Goal: Contribute content: Add original content to the website for others to see

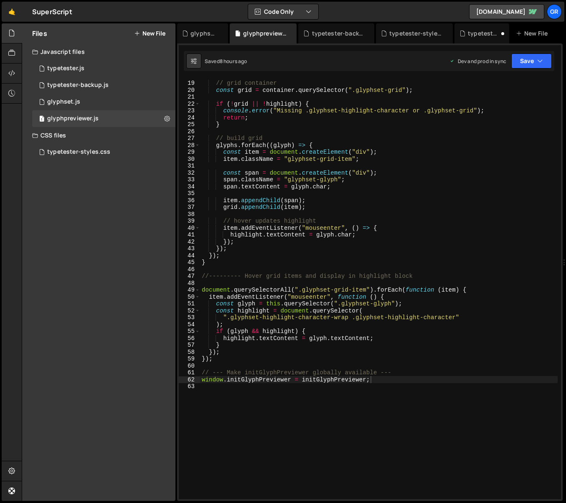
scroll to position [123, 0]
click at [145, 35] on button "New File" at bounding box center [149, 33] width 31 height 7
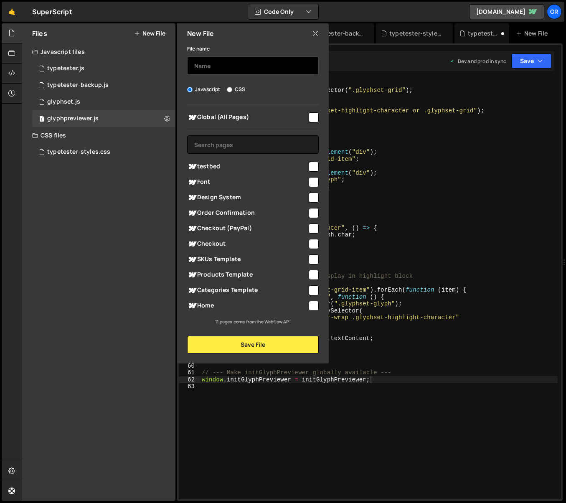
click at [211, 62] on input "text" at bounding box center [253, 65] width 132 height 18
type input "glyphInitSignal"
click at [311, 181] on input "checkbox" at bounding box center [314, 182] width 10 height 10
checkbox input "true"
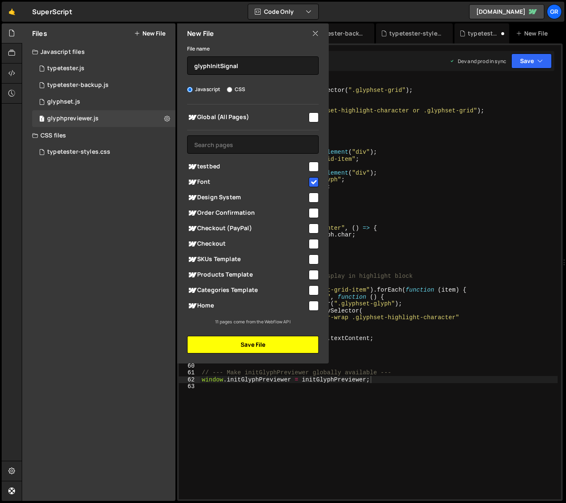
click at [252, 346] on button "Save File" at bounding box center [253, 345] width 132 height 18
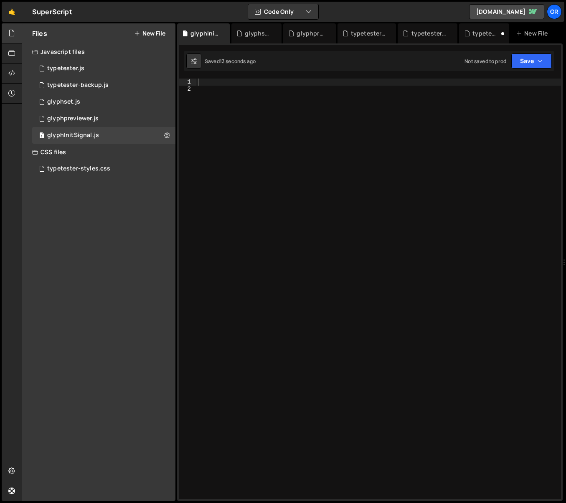
click at [220, 77] on div "1 Type cmd + s to save your Javascript file. הההההההההההההההההההההההההההההההההה…" at bounding box center [370, 272] width 386 height 458
click at [225, 81] on div at bounding box center [378, 296] width 365 height 435
paste textarea "});"
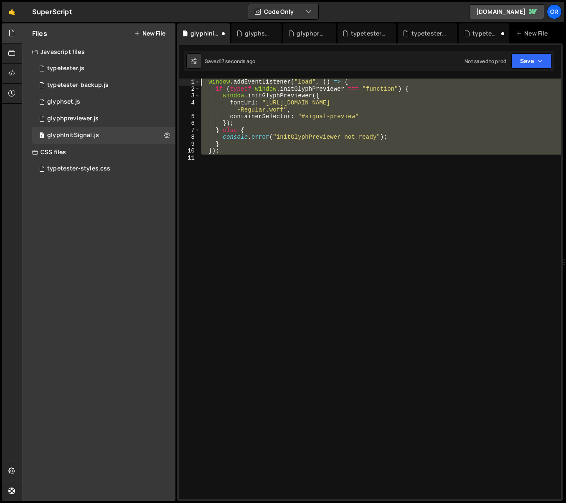
drag, startPoint x: 237, startPoint y: 155, endPoint x: 183, endPoint y: 67, distance: 103.2
click at [183, 67] on div "1 Type cmd + s to save your Javascript file. הההההההההההההההההההההההההההההההההה…" at bounding box center [370, 272] width 386 height 458
type textarea "window.addEventListener("load", () => { if (typeof window.initGlyphPreviewer ==…"
drag, startPoint x: 272, startPoint y: 159, endPoint x: 267, endPoint y: 161, distance: 5.2
click at [272, 159] on div "window . addEventListener ( "load" , ( ) => { if ( typeof window . initGlyphPre…" at bounding box center [380, 289] width 361 height 421
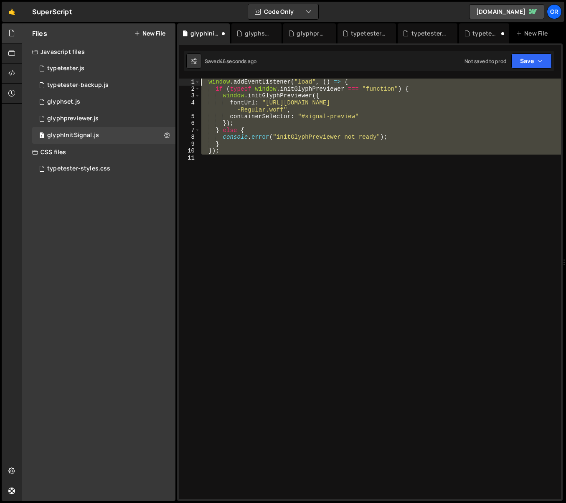
drag, startPoint x: 263, startPoint y: 164, endPoint x: 186, endPoint y: 77, distance: 116.3
click at [186, 77] on div "1 Type cmd + s to save your Javascript file. הההההההההההההההההההההההההההההההההה…" at bounding box center [370, 272] width 386 height 458
paste textarea "});"
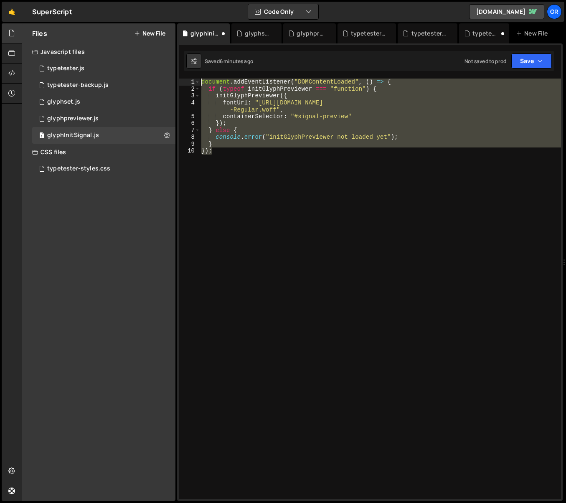
drag, startPoint x: 235, startPoint y: 155, endPoint x: 235, endPoint y: 106, distance: 48.9
click at [196, 74] on div "1 Type cmd + s to save your Javascript file. הההההההההההההההההההההההההההההההההה…" at bounding box center [370, 272] width 386 height 458
paste textarea "});"
type textarea "});"
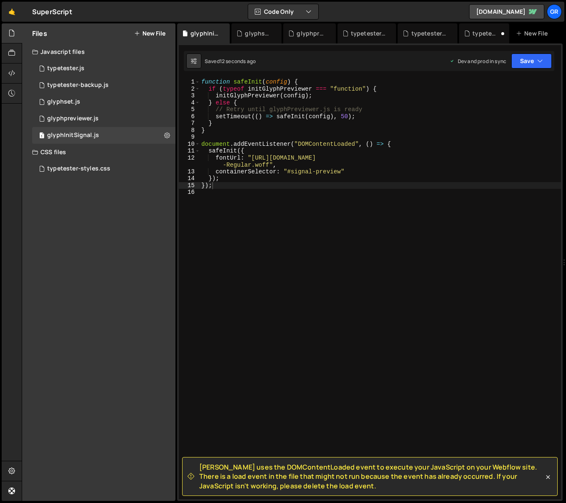
drag, startPoint x: 325, startPoint y: 487, endPoint x: 201, endPoint y: 464, distance: 127.0
click at [201, 464] on span "[PERSON_NAME] uses the DOMContentLoaded event to execute your JavaScript on you…" at bounding box center [371, 477] width 345 height 28
copy span "[PERSON_NAME] uses the DOMContentLoaded event to execute your JavaScript on you…"
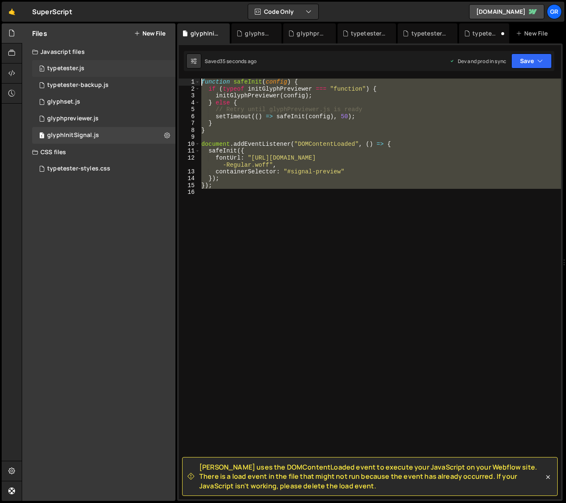
drag, startPoint x: 231, startPoint y: 194, endPoint x: 171, endPoint y: 70, distance: 137.6
click at [171, 70] on div "Files New File Javascript files 0 typetester.js 0 0 typetester-backup.js 0 1 gl…" at bounding box center [294, 262] width 544 height 478
type textarea "function safeInit(config) { if (typeof initGlyphPreviewer === "function") {"
click at [234, 192] on div "function safeInit ( config ) { if ( typeof initGlyphPreviewer === "function" ) …" at bounding box center [380, 289] width 361 height 421
drag, startPoint x: 250, startPoint y: 192, endPoint x: 173, endPoint y: 66, distance: 148.0
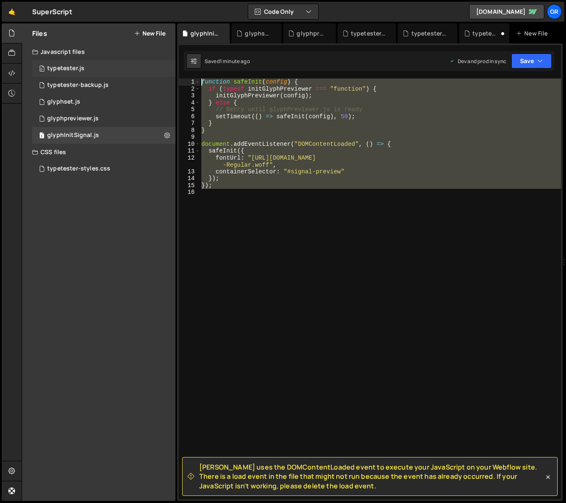
click at [173, 66] on div "Files New File Javascript files 0 typetester.js 0 0 typetester-backup.js 0 1 gl…" at bounding box center [294, 262] width 544 height 478
paste textarea "});"
type textarea "});"
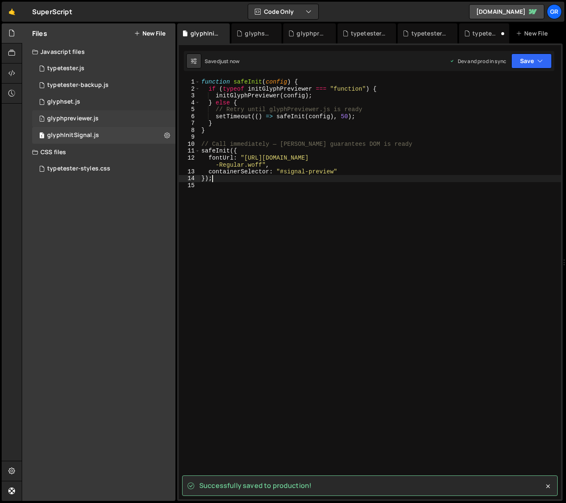
click at [117, 120] on div "1 glyphpreviewer.js 0" at bounding box center [103, 118] width 143 height 17
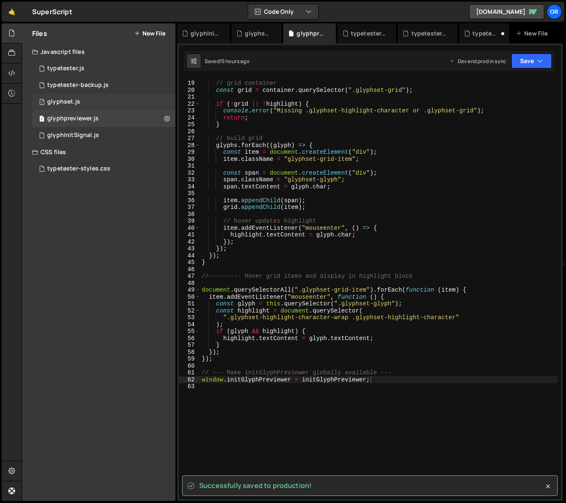
click at [78, 103] on div "glyphset.js" at bounding box center [63, 102] width 33 height 8
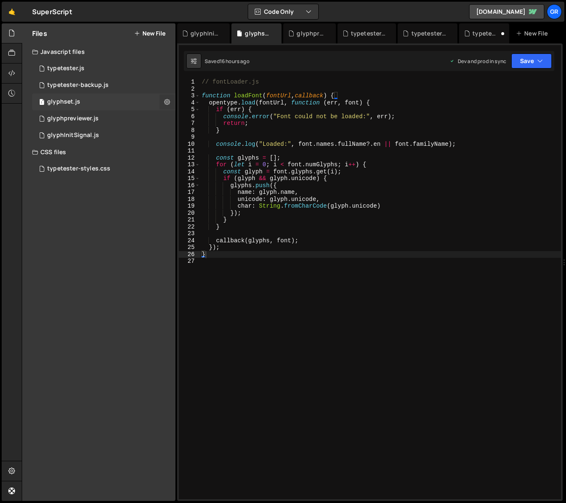
click at [165, 103] on icon at bounding box center [167, 102] width 6 height 8
type input "glyphset"
radio input "true"
checkbox input "true"
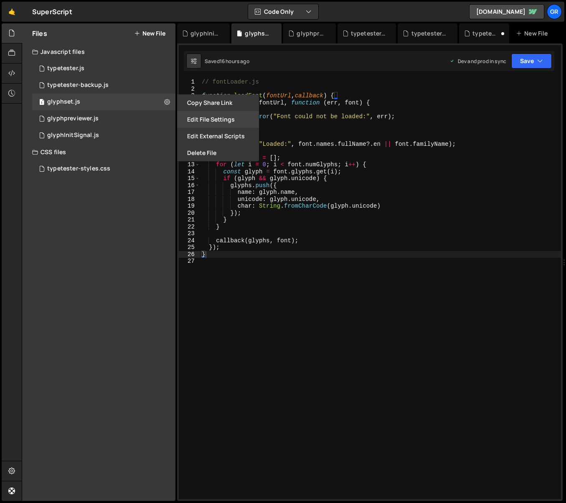
click at [219, 120] on button "Edit File Settings" at bounding box center [218, 119] width 82 height 17
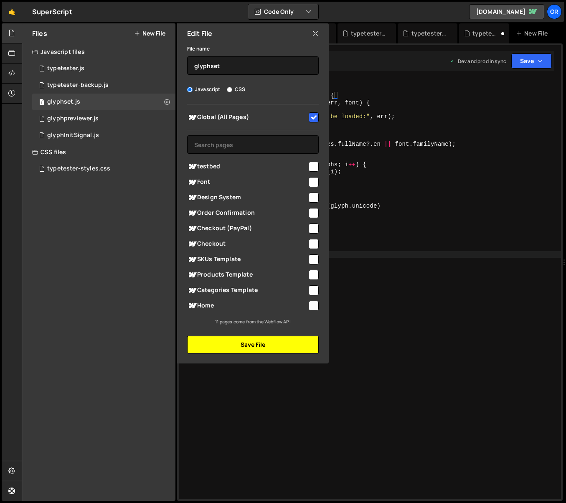
click at [264, 342] on button "Save File" at bounding box center [253, 345] width 132 height 18
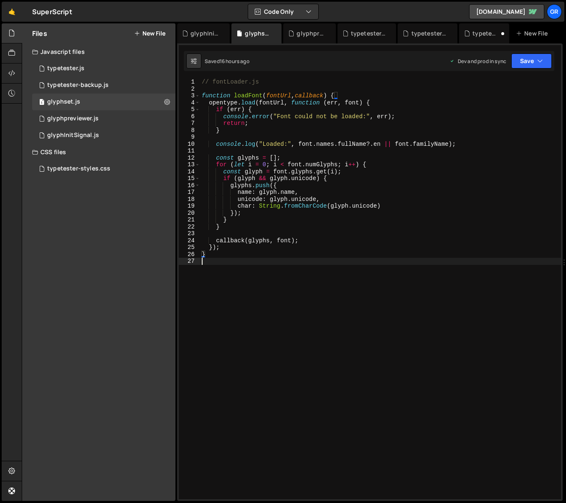
click at [300, 269] on div "// fontLoader.js function loadFont ( fontUrl , callback ) { opentype . load ( f…" at bounding box center [380, 296] width 361 height 435
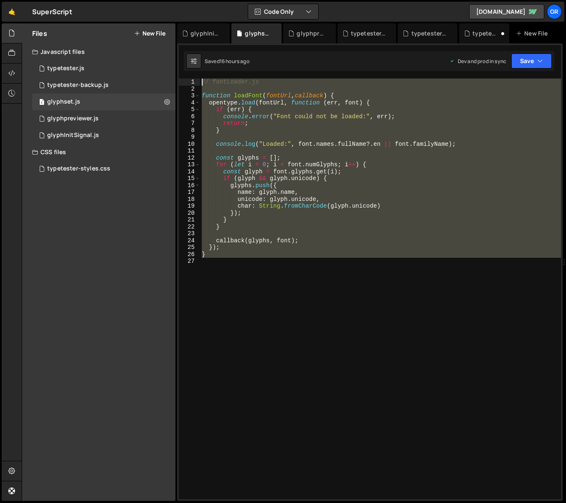
drag, startPoint x: 307, startPoint y: 270, endPoint x: 188, endPoint y: 74, distance: 229.1
click at [188, 74] on div "1 Type cmd + s to save your Javascript file. הההההההההההההההההההההההההההההההההה…" at bounding box center [370, 272] width 386 height 458
paste textarea "};"
type textarea "};"
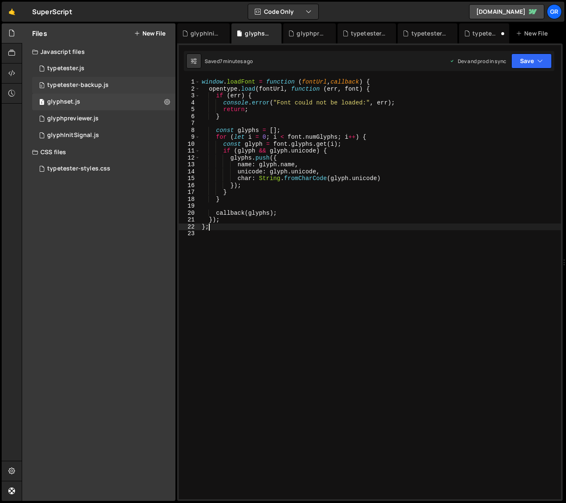
click at [165, 85] on div "0 typetester-backup.js 0" at bounding box center [103, 85] width 143 height 17
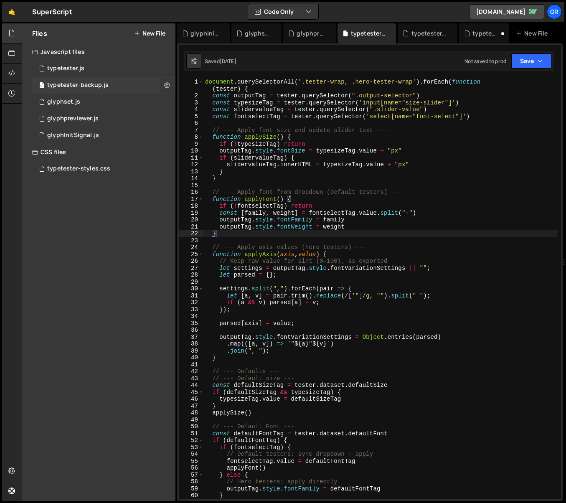
click at [167, 84] on icon at bounding box center [167, 85] width 6 height 8
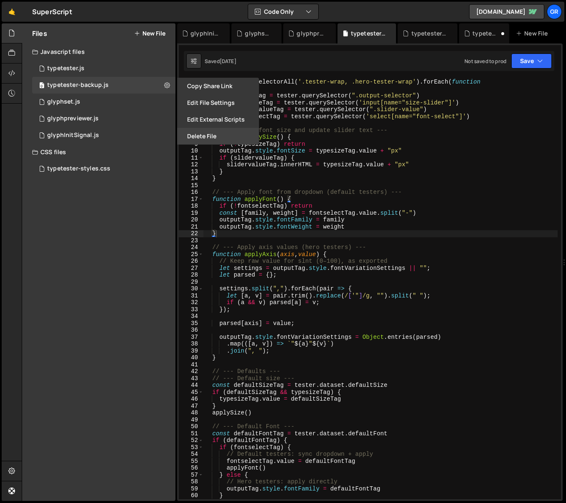
click at [202, 137] on button "Delete File" at bounding box center [218, 136] width 82 height 17
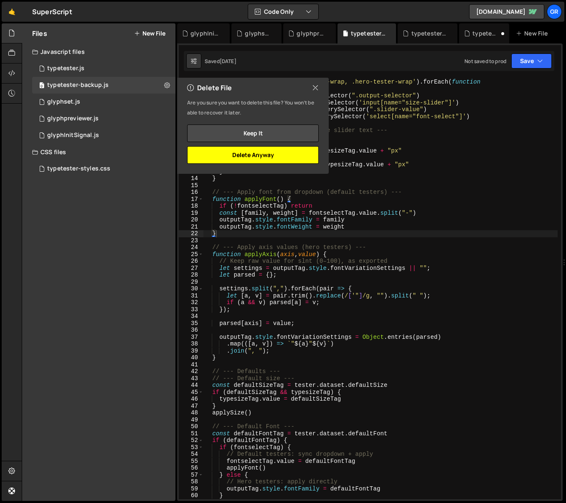
click at [242, 157] on button "Delete Anyway" at bounding box center [253, 155] width 132 height 18
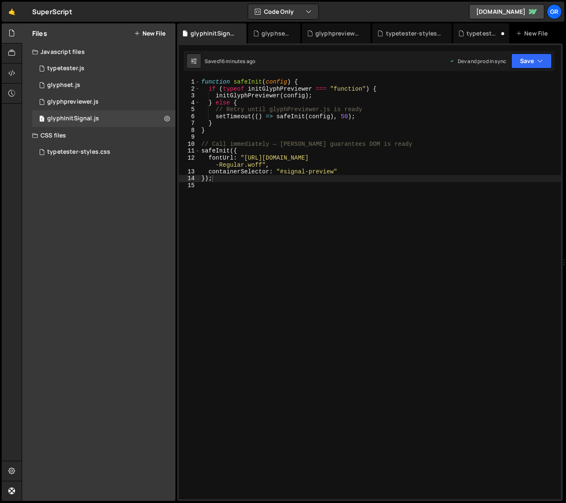
click at [86, 191] on div "Files New File Javascript files 0 typetester.js 0 1 glyphset.js 0 1 glyphprevie…" at bounding box center [98, 262] width 153 height 478
click at [76, 85] on div "glyphset.js" at bounding box center [63, 85] width 33 height 8
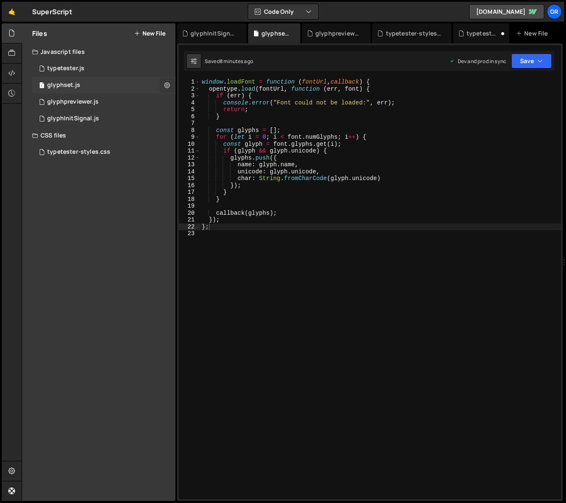
click at [165, 85] on icon at bounding box center [167, 85] width 6 height 8
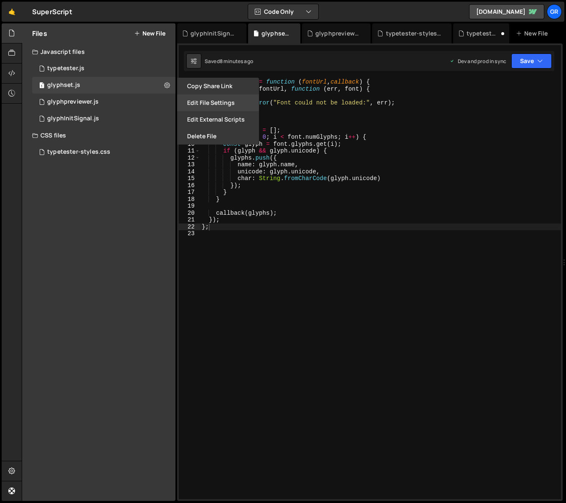
click at [224, 103] on button "Edit File Settings" at bounding box center [218, 102] width 82 height 17
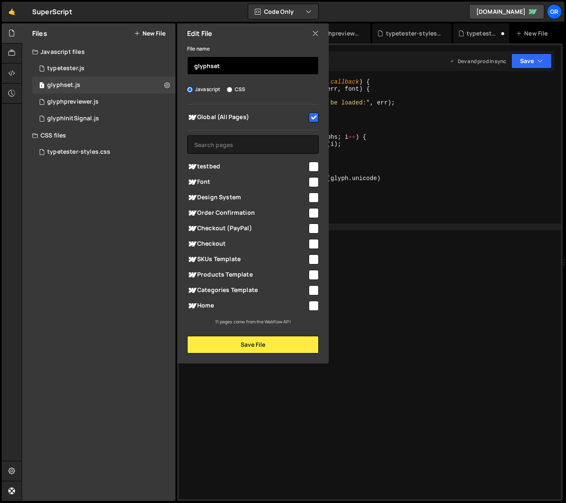
click at [233, 67] on input "glyphset" at bounding box center [253, 65] width 132 height 18
type input "glyphsetLoader"
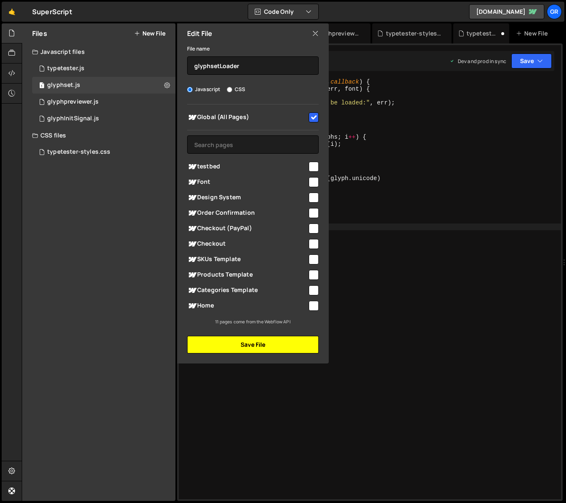
click at [252, 342] on button "Save File" at bounding box center [253, 345] width 132 height 18
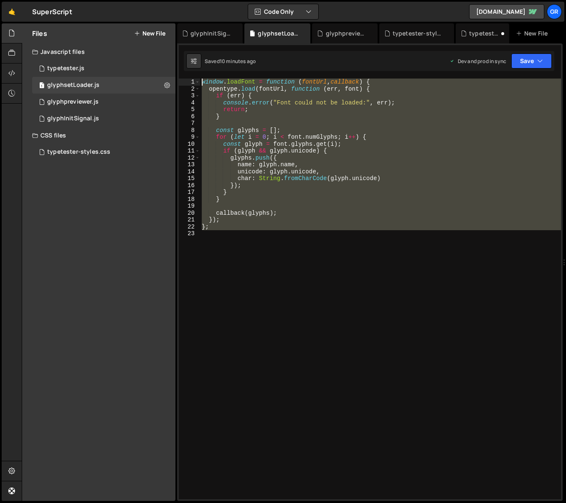
drag, startPoint x: 240, startPoint y: 234, endPoint x: 186, endPoint y: 49, distance: 193.3
click at [186, 49] on div "1 Type cmd + s to save your Javascript file. הההההההההההההההההההההההההההההההההה…" at bounding box center [370, 272] width 386 height 458
paste textarea "};"
type textarea "};"
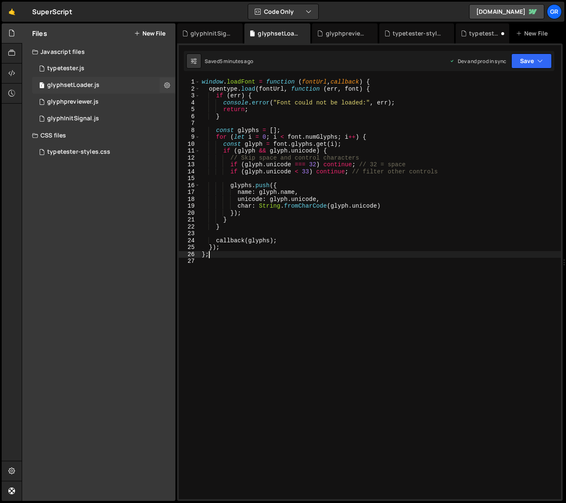
click at [84, 84] on div "glyphsetLoader.js" at bounding box center [73, 85] width 52 height 8
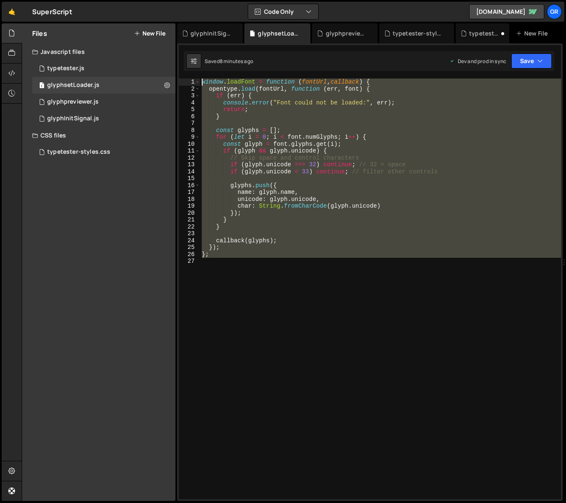
drag, startPoint x: 249, startPoint y: 264, endPoint x: 178, endPoint y: 67, distance: 210.2
click at [178, 67] on div "1 Type cmd + s to save your Javascript file. הההההההההההההההההההההההההההההההההה…" at bounding box center [370, 272] width 386 height 458
type textarea "window.loadFont = function (fontUrl, callback) { opentype.load(fontUrl, functio…"
click at [100, 102] on div "1 glyphpreviewer.js 0" at bounding box center [103, 102] width 143 height 17
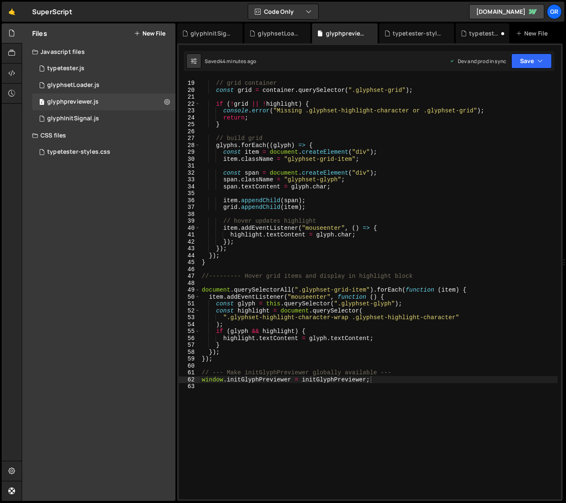
click at [137, 35] on icon at bounding box center [137, 33] width 6 height 7
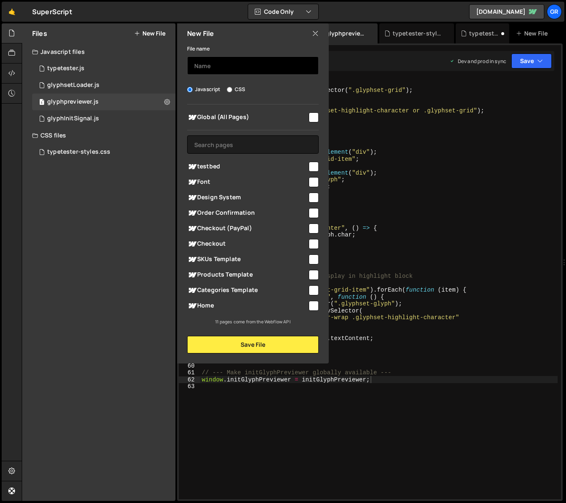
click at [212, 66] on input "text" at bounding box center [253, 65] width 132 height 18
type input "glyphPreviewer-backup"
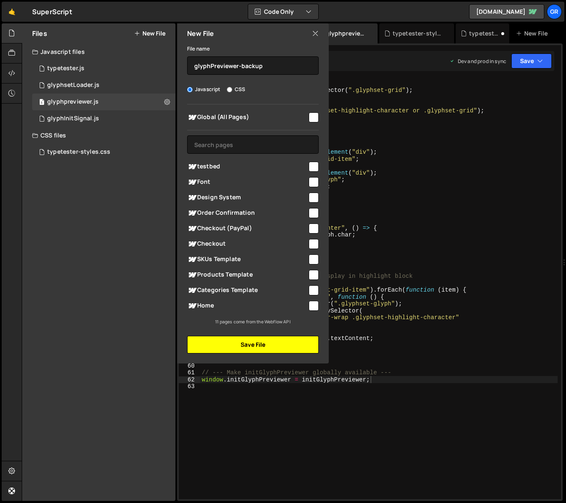
click at [249, 345] on button "Save File" at bounding box center [253, 345] width 132 height 18
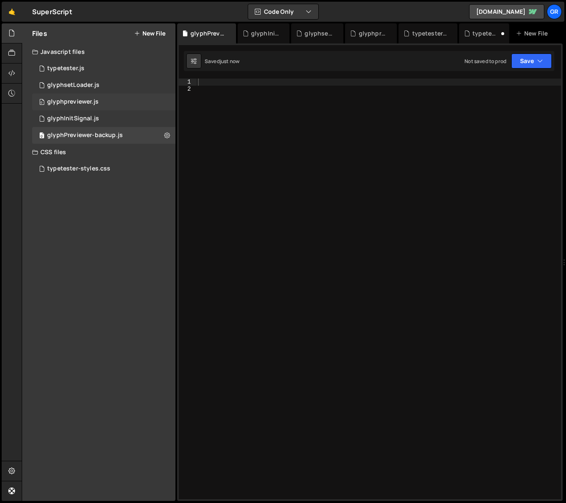
click at [80, 103] on div "glyphpreviewer.js" at bounding box center [72, 102] width 51 height 8
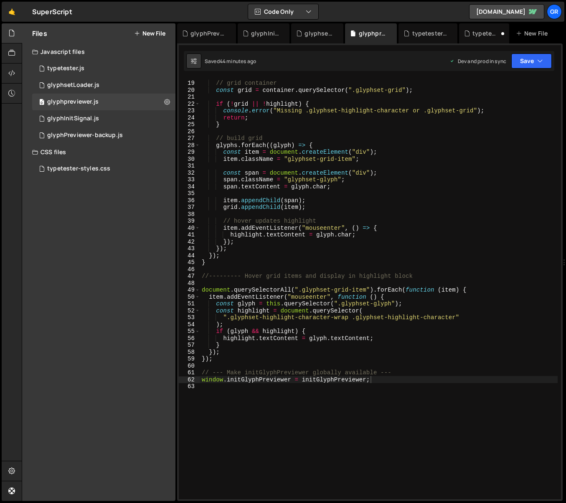
click at [257, 112] on div "// grid container const grid = container . querySelector ( ".glyphset-grid" ) ;…" at bounding box center [379, 290] width 358 height 435
type textarea "window.initGlyphPreviewer = initGlyphPreviewer;"
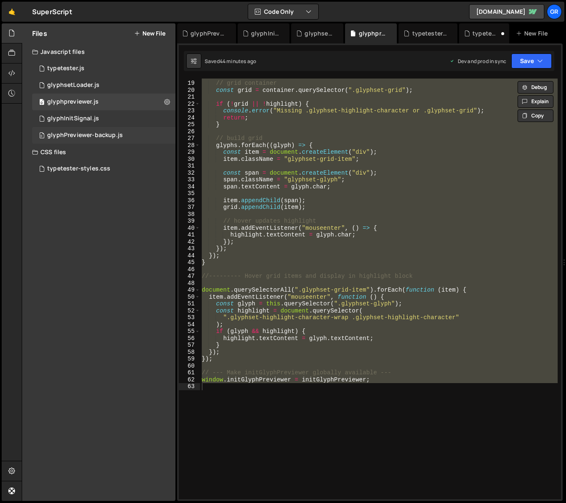
click at [84, 131] on div "0 glyphPreviewer-backup.js 0" at bounding box center [103, 135] width 143 height 17
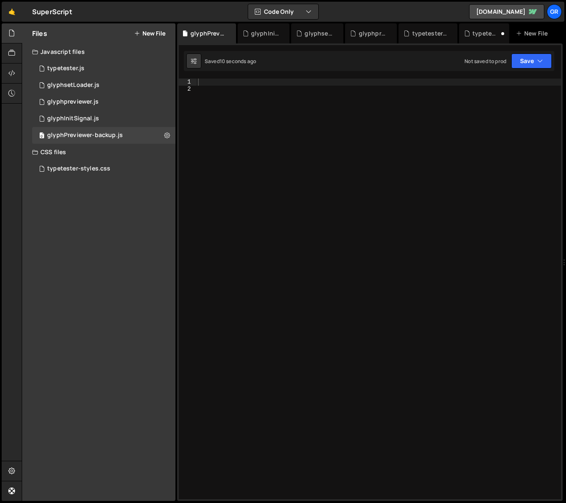
click at [233, 91] on div at bounding box center [378, 296] width 365 height 435
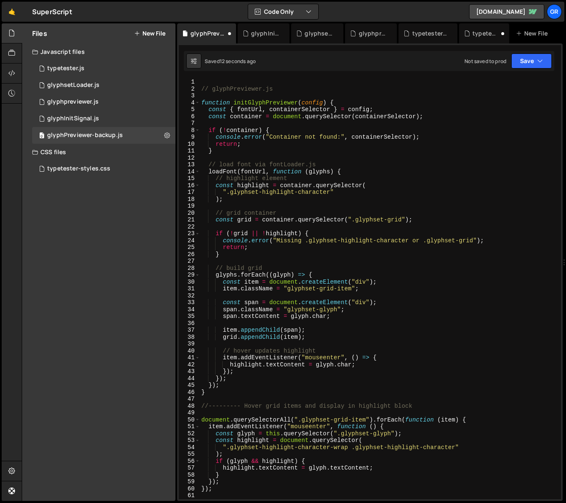
scroll to position [0, 0]
click at [94, 103] on div "glyphpreviewer.js" at bounding box center [72, 102] width 51 height 8
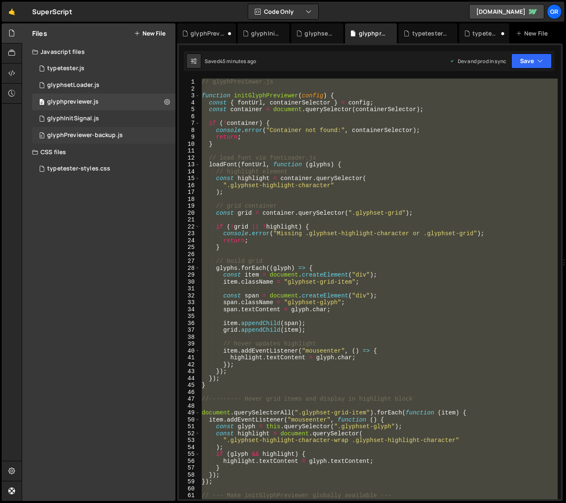
click at [81, 135] on div "glyphPreviewer-backup.js" at bounding box center [85, 136] width 76 height 8
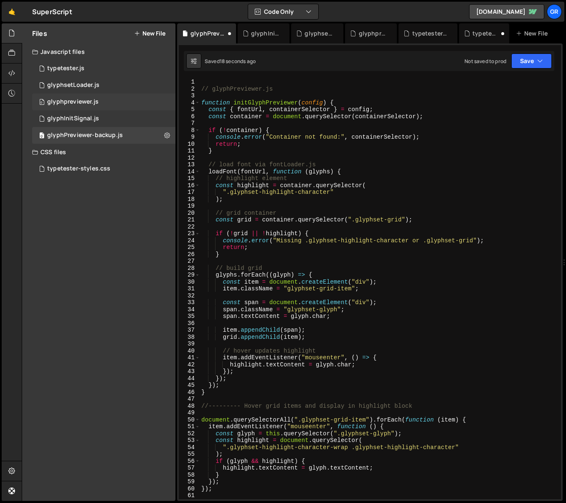
click at [85, 102] on div "glyphpreviewer.js" at bounding box center [72, 102] width 51 height 8
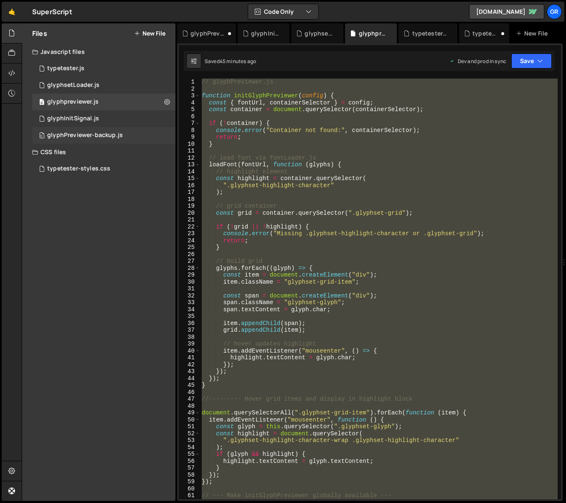
click at [99, 132] on div "glyphPreviewer-backup.js" at bounding box center [85, 136] width 76 height 8
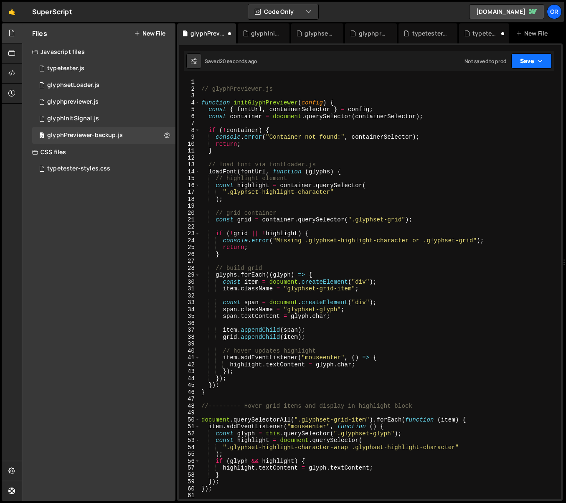
click at [526, 64] on button "Save" at bounding box center [531, 60] width 41 height 15
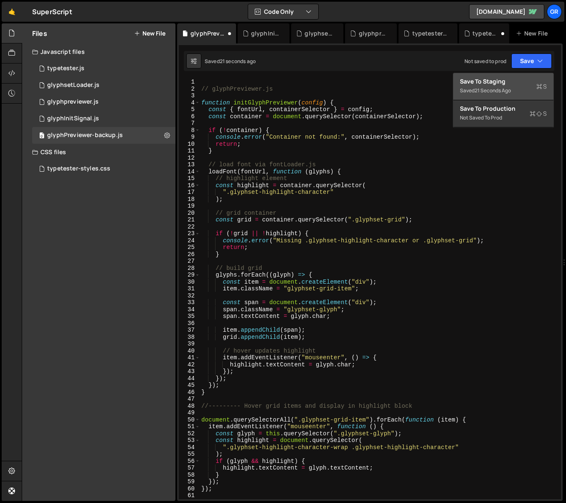
click at [496, 82] on div "Save to Staging S" at bounding box center [503, 81] width 87 height 8
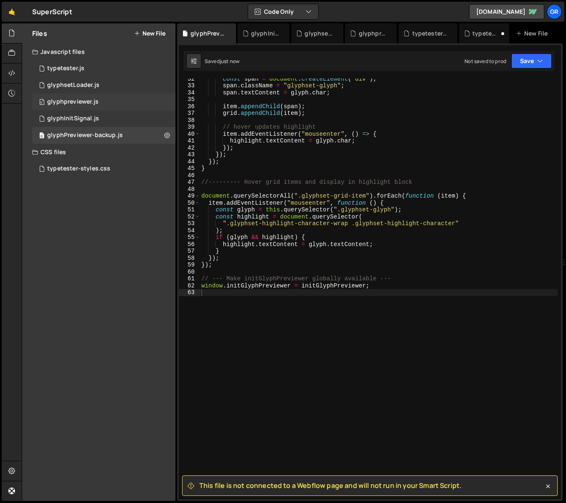
click at [86, 102] on div "glyphpreviewer.js" at bounding box center [72, 102] width 51 height 8
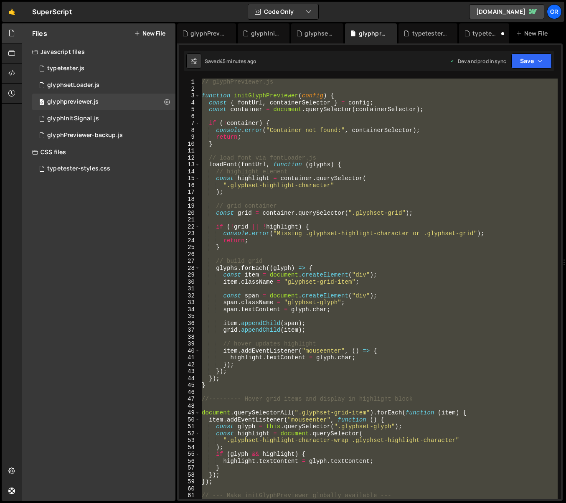
click at [345, 139] on div "// glyphPreviewer.js function initGlyphPreviewer ( config ) { const { fontUrl ,…" at bounding box center [379, 289] width 358 height 421
paste textarea "}"
type textarea "}"
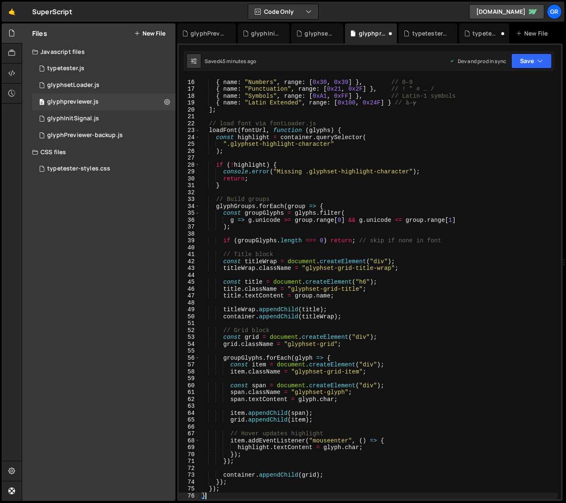
scroll to position [103, 0]
click at [100, 136] on div "glyphPreviewer-backup.js" at bounding box center [85, 136] width 76 height 8
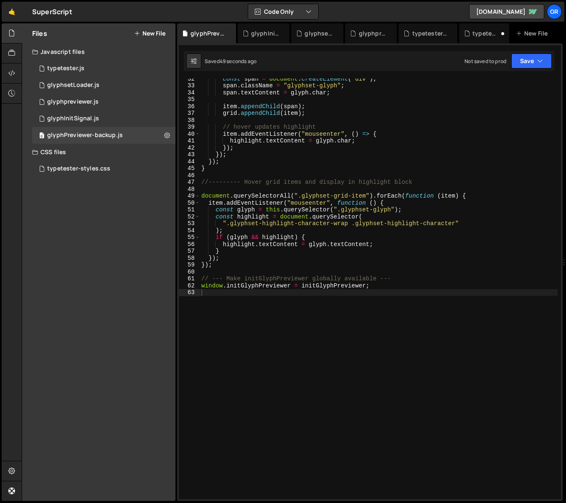
click at [262, 147] on div "const span = document . createElement ( "div" ) ; span . className = "glyphset-…" at bounding box center [379, 292] width 358 height 435
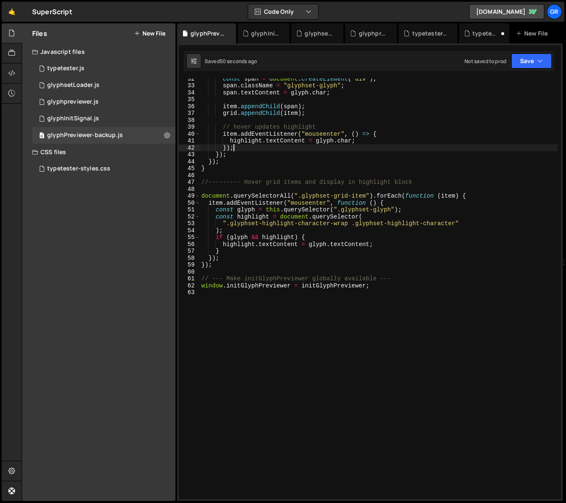
type textarea "window.initGlyphPreviewer = initGlyphPreviewer;"
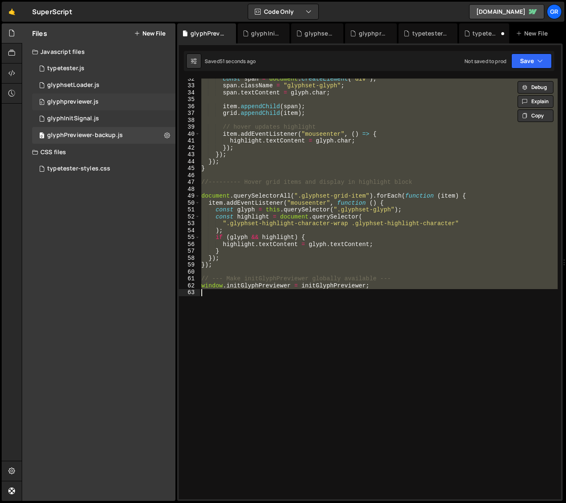
click at [77, 102] on div "glyphpreviewer.js" at bounding box center [72, 102] width 51 height 8
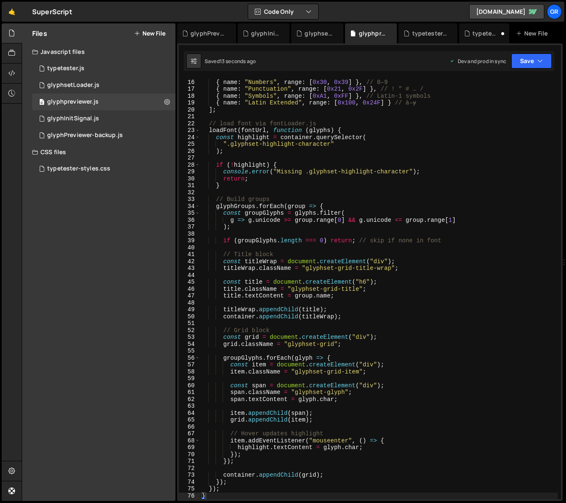
click at [287, 135] on div "{ name : "Lowercase" , range : [ 0x61 , 0x7A ] } , // a–z { name : "Numbers" , …" at bounding box center [379, 289] width 358 height 435
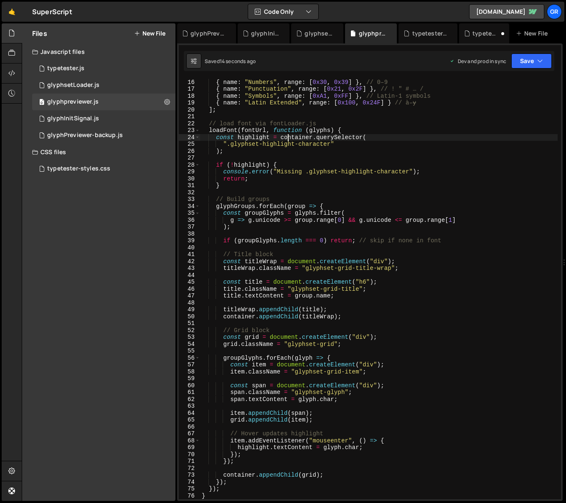
type textarea "}"
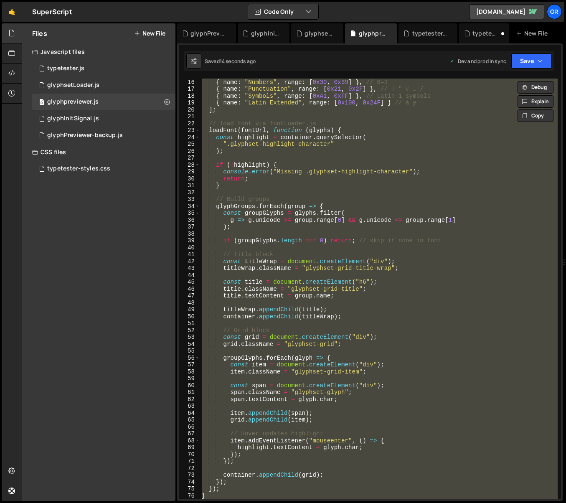
paste textarea
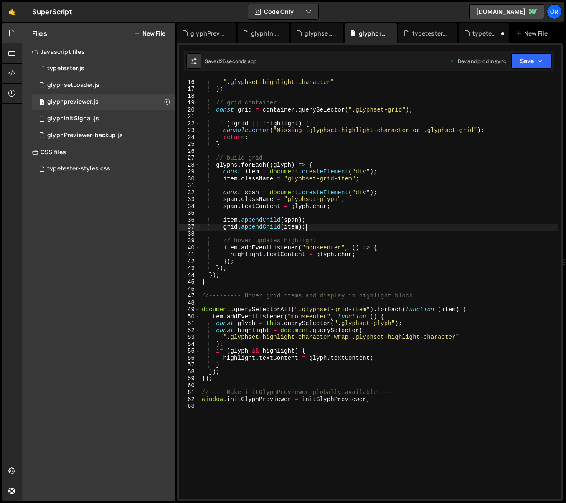
click at [401, 226] on div "const highlight = container . querySelector ( ".glyphset-highlight-character" )…" at bounding box center [379, 289] width 358 height 435
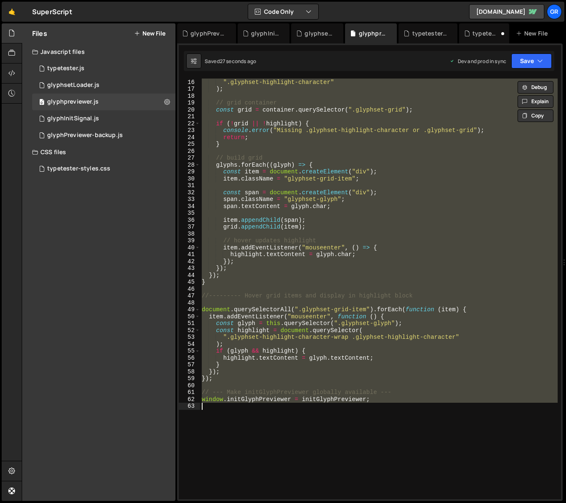
paste textarea "}"
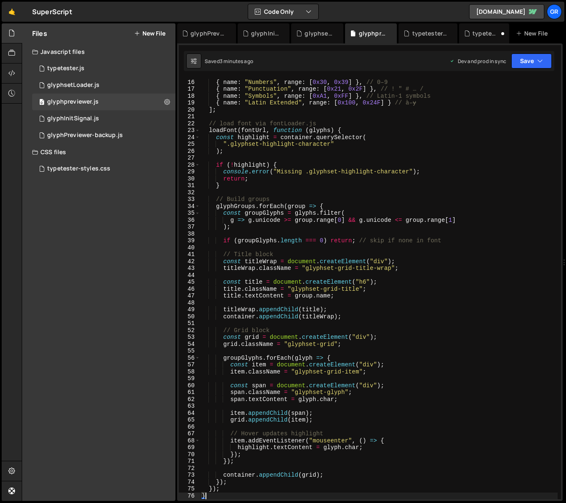
click at [285, 99] on div "{ name : "Lowercase" , range : [ 0x61 , 0x7A ] } , // a–z { name : "Numbers" , …" at bounding box center [379, 289] width 358 height 435
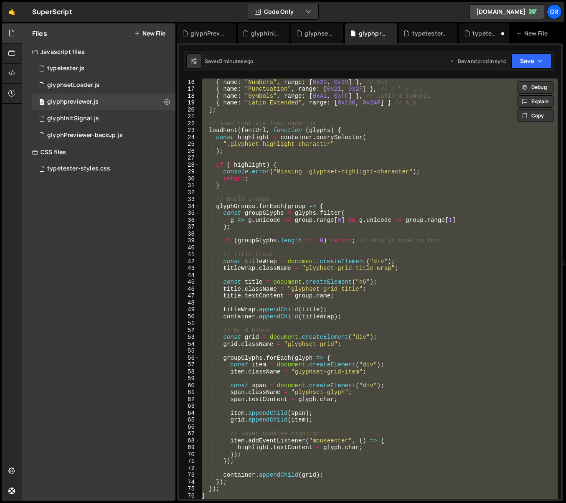
paste textarea
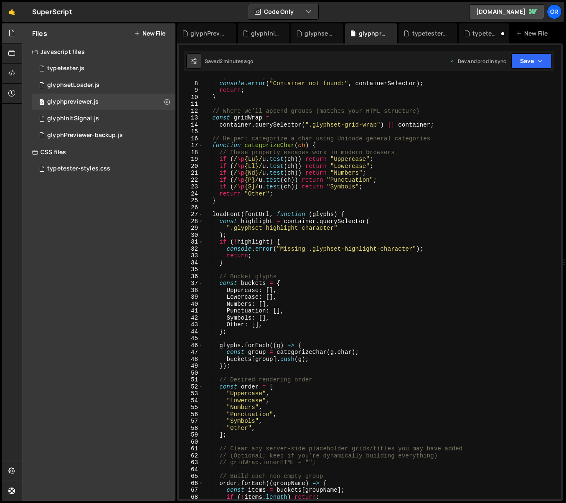
scroll to position [0, 0]
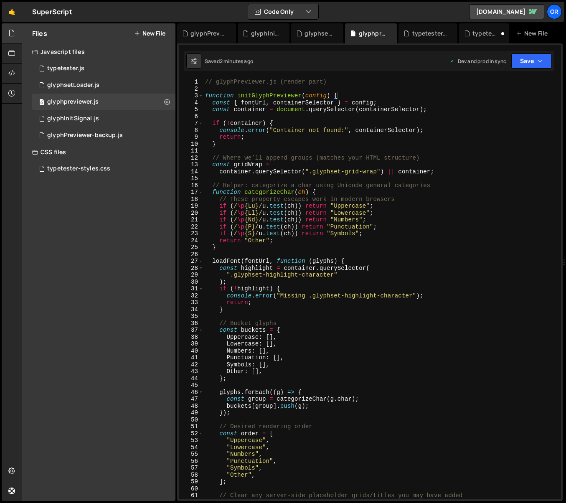
click at [360, 247] on div "// glyphPreviewer.js (render part) function initGlyphPreviewer ( config ) { con…" at bounding box center [380, 296] width 354 height 435
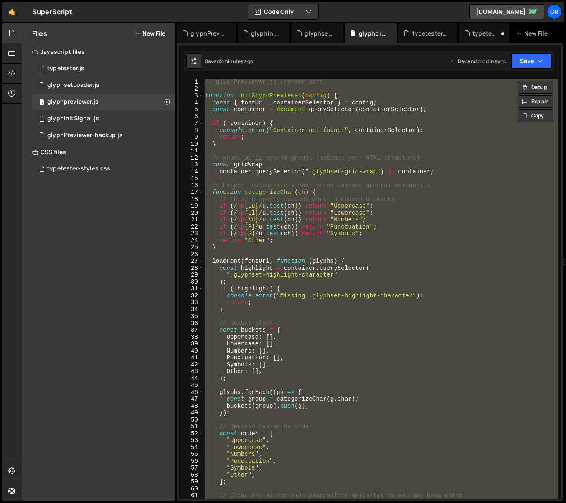
paste textarea
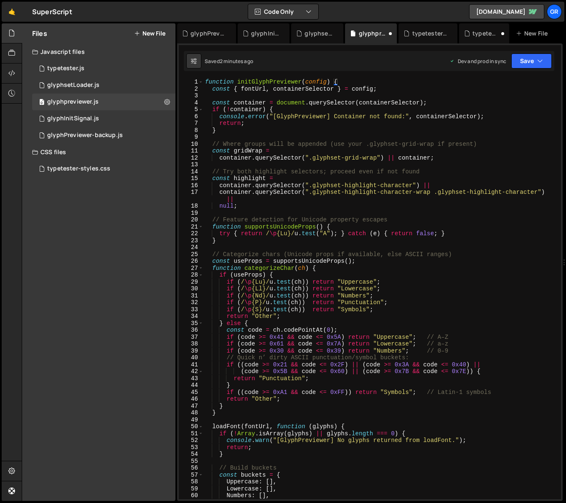
type textarea "});"
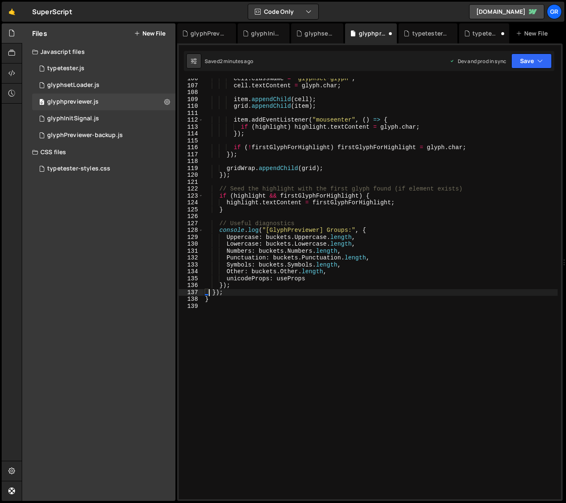
scroll to position [734, 0]
click at [77, 89] on div "glyphsetLoader.js" at bounding box center [73, 85] width 52 height 8
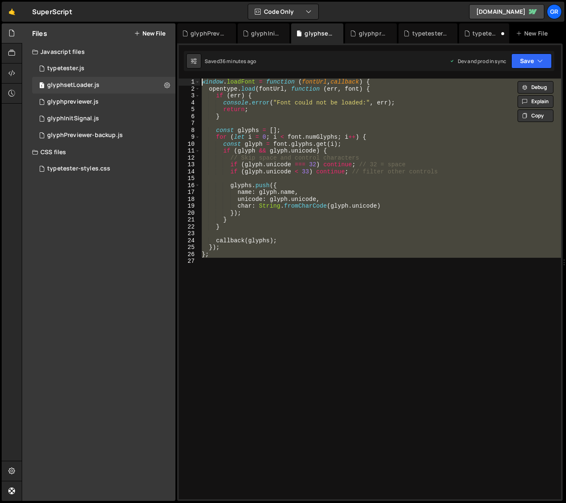
click at [305, 112] on div "window . loadFont = function ( fontUrl , callback ) { opentype . load ( fontUrl…" at bounding box center [380, 289] width 361 height 421
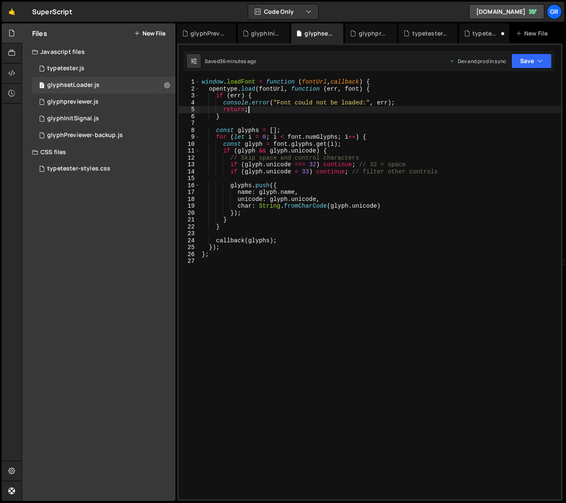
type textarea "};"
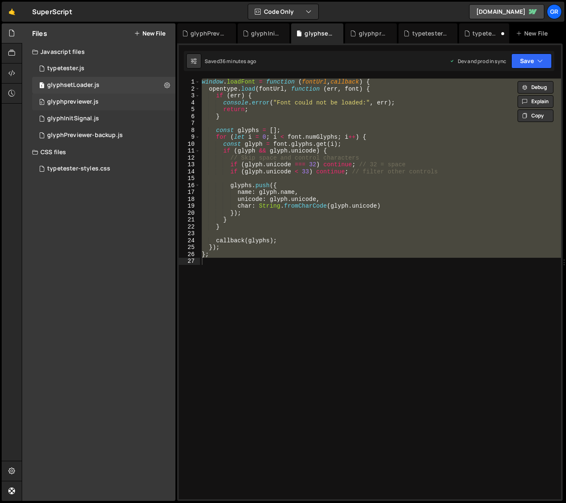
click at [90, 102] on div "glyphpreviewer.js" at bounding box center [72, 102] width 51 height 8
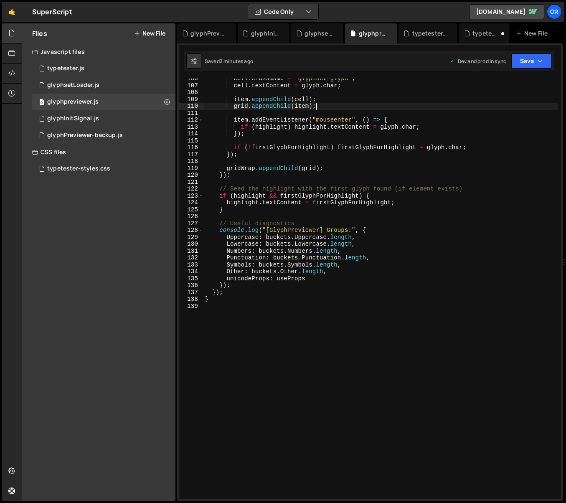
click at [342, 106] on div "cell . className = "glyphset-glyph" ; cell . textContent = glyph . char ; item …" at bounding box center [380, 292] width 354 height 435
type textarea "}"
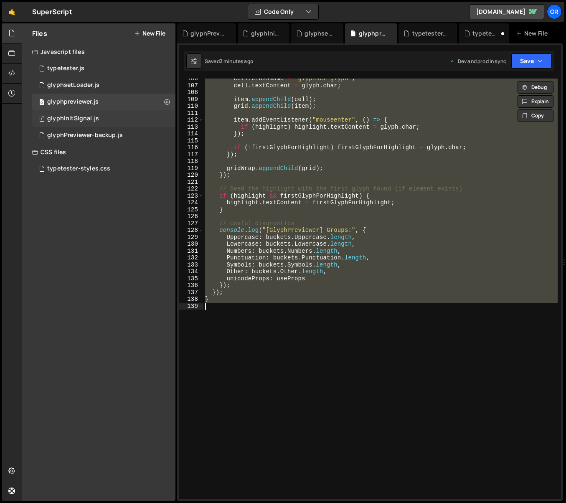
click at [74, 120] on div "glyphInitSignal.js" at bounding box center [73, 119] width 52 height 8
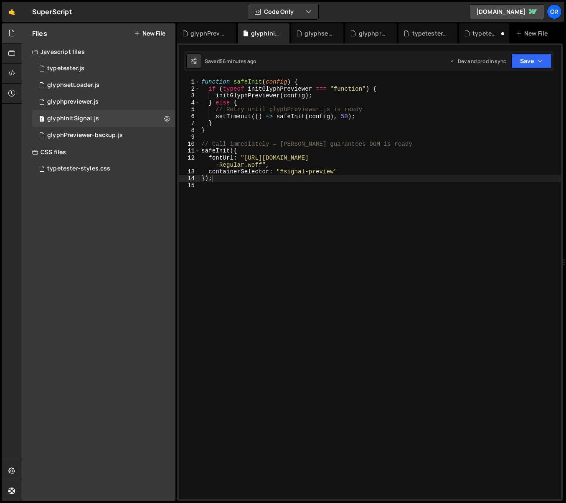
click at [264, 130] on div "function safeInit ( config ) { if ( typeof initGlyphPreviewer === "function" ) …" at bounding box center [380, 296] width 361 height 435
type textarea "});"
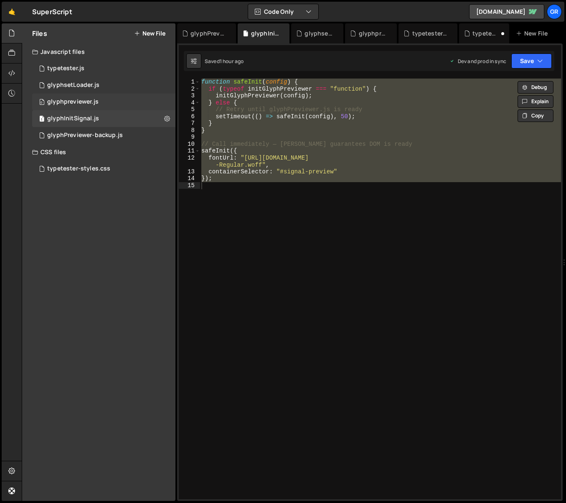
click at [69, 104] on div "glyphpreviewer.js" at bounding box center [72, 102] width 51 height 8
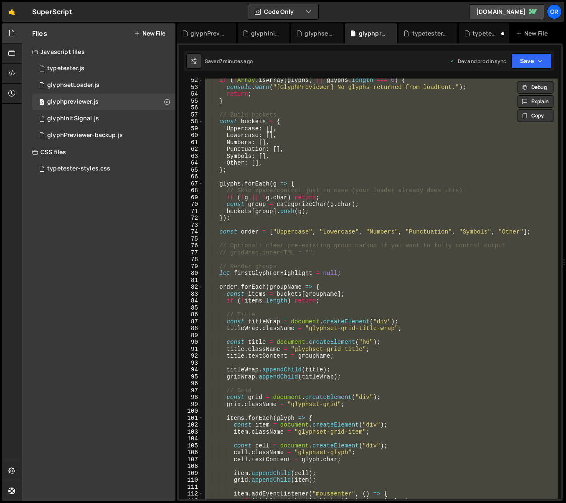
click at [403, 279] on div "if ( ! [GEOGRAPHIC_DATA] . isArray ( glyphs ) || glyphs . length === 0 ) { cons…" at bounding box center [380, 289] width 354 height 421
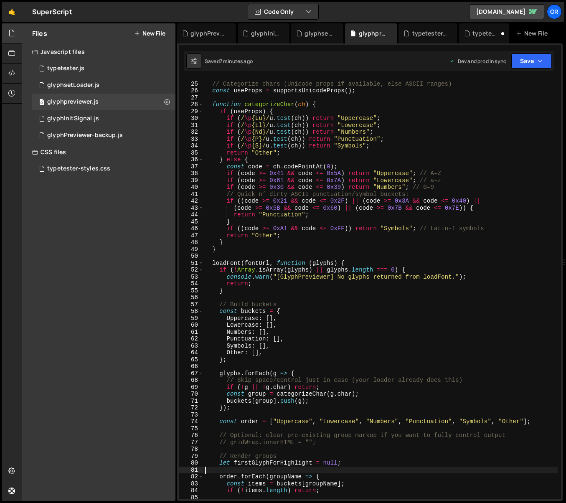
scroll to position [170, 0]
click at [269, 284] on div "// Categorize chars (Unicode props if available, else ASCII ranges) const usePr…" at bounding box center [380, 291] width 354 height 435
type textarea "return;"
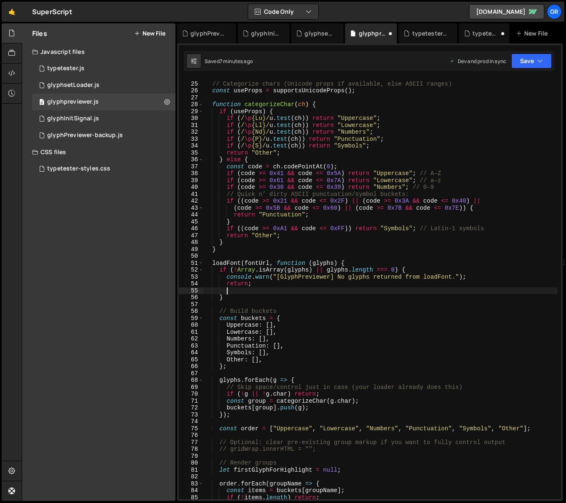
paste textarea "console.log("[GlyphPreviewer] Sample glyphs:", glyphs.slice(0, 10));"
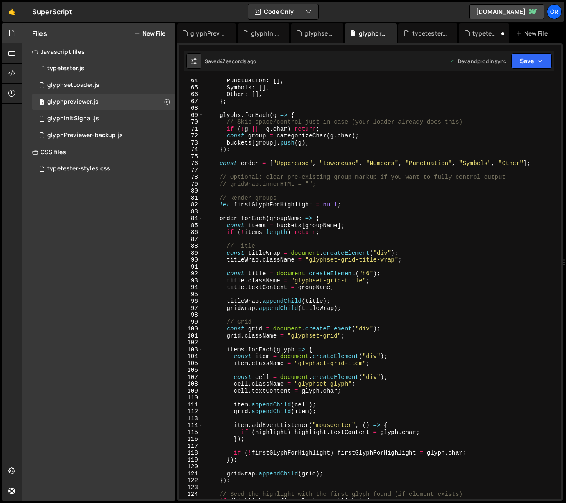
scroll to position [448, 0]
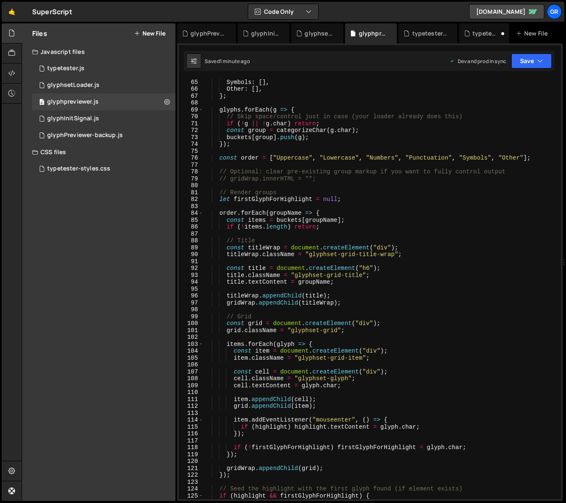
click at [372, 196] on div "Punctuation : [ ] , Symbols : [ ] , Other : [ ] , } ; glyphs . forEach ( g => {…" at bounding box center [380, 289] width 354 height 435
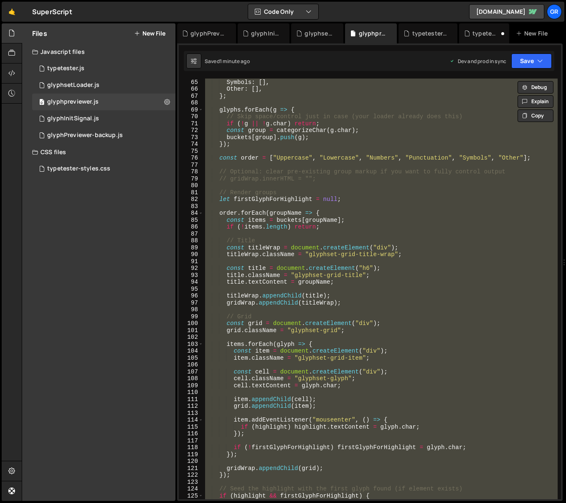
paste textarea
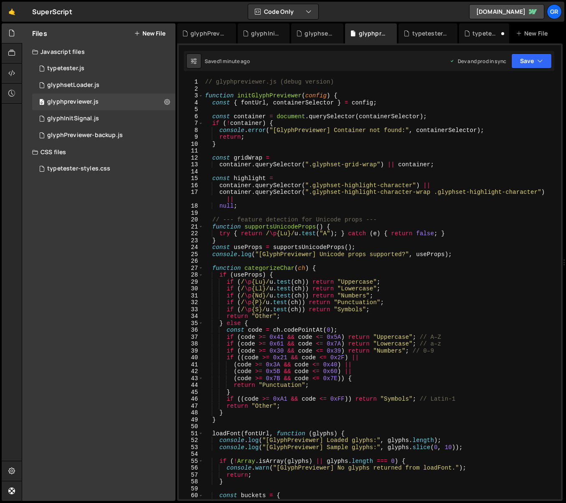
click at [206, 82] on div "// glyphpreviewer.js (debug version) function initGlyphPreviewer ( config ) { c…" at bounding box center [380, 296] width 354 height 435
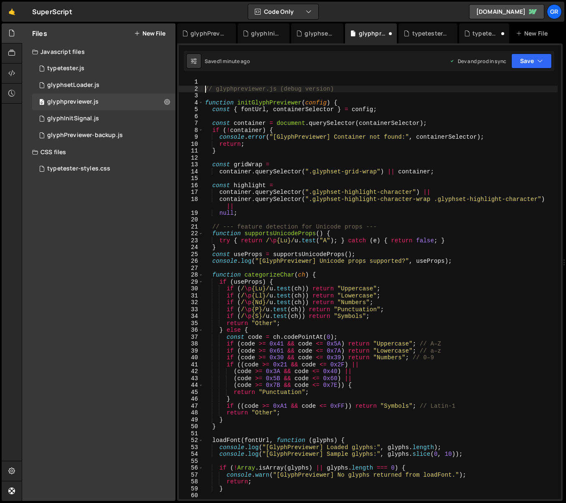
type textarea "// glyphpreviewer.js (debug version)"
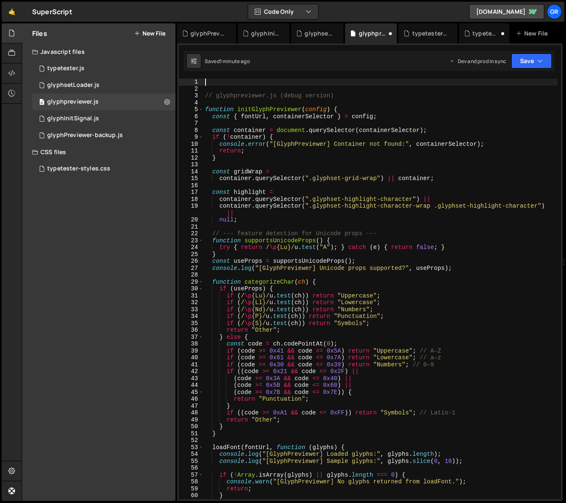
paste textarea "console.log("[GlyphPreviewer] File loaded and parsed");"
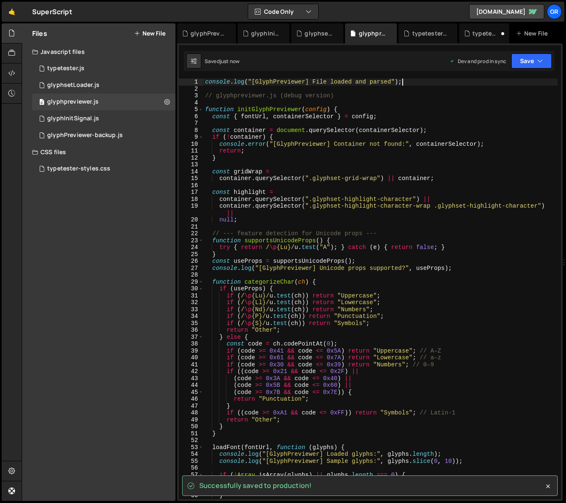
type textarea "console.log("[GlyphPreviewer] File loaded and parsed");"
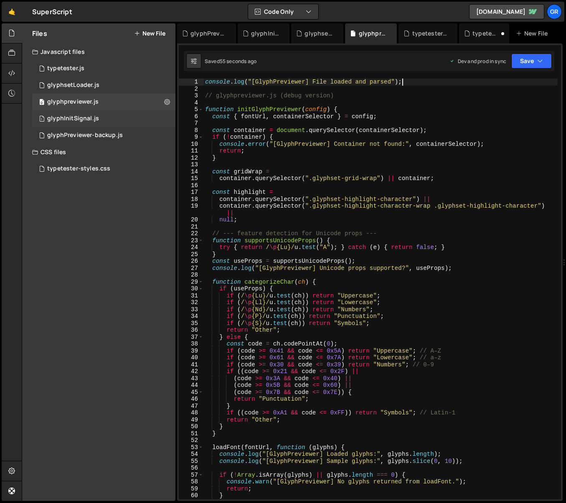
click at [97, 118] on div "1 glyphInitSignal.js 0" at bounding box center [103, 118] width 143 height 17
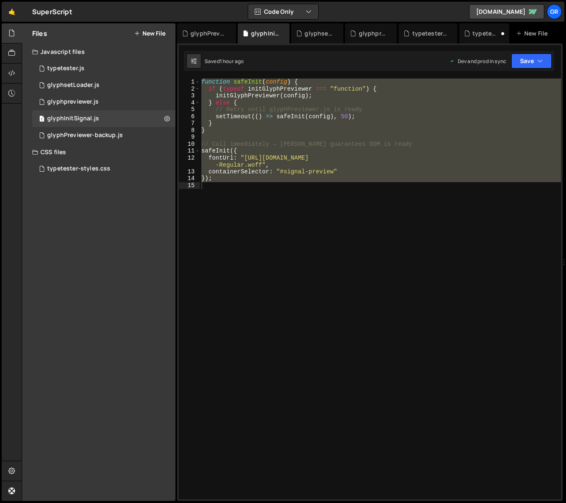
click at [298, 137] on div "function safeInit ( config ) { if ( typeof initGlyphPreviewer === "function" ) …" at bounding box center [380, 289] width 361 height 421
paste textarea
type textarea "});"
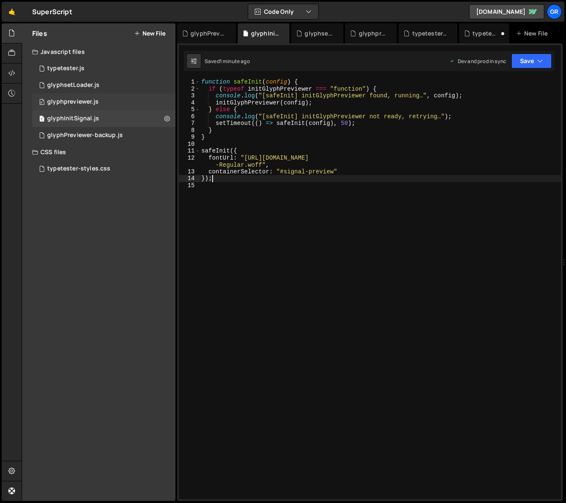
click at [81, 102] on div "glyphpreviewer.js" at bounding box center [72, 102] width 51 height 8
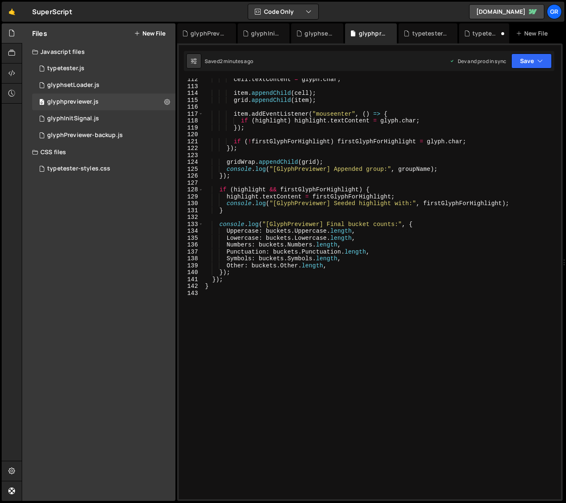
type textarea "}"
click at [227, 285] on div "cell . textContent = glyph . char ; item . appendChild ( cell ) ; grid . append…" at bounding box center [380, 293] width 354 height 435
paste textarea "window.initGlyphPreviewer = initGlyphPreviewer;"
click at [308, 169] on div "cell . textContent = glyph . char ; item . appendChild ( cell ) ; grid . append…" at bounding box center [380, 293] width 354 height 435
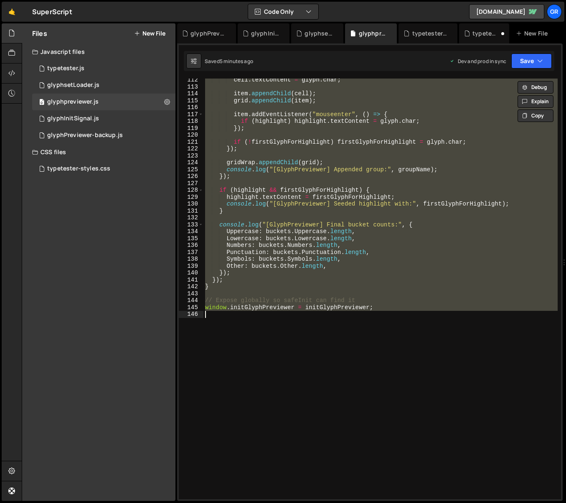
paste textarea "}"
type textarea "}"
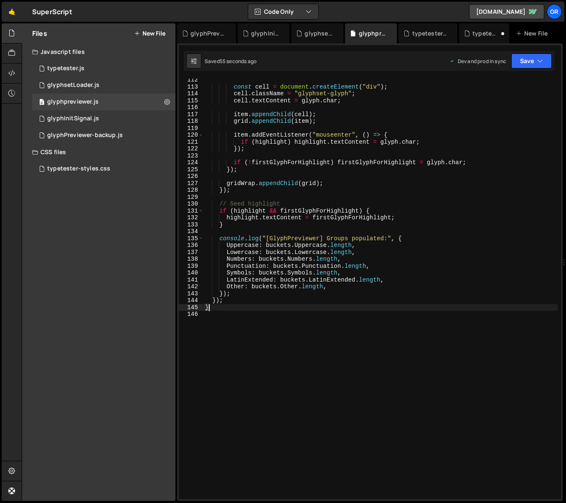
click at [219, 309] on div "const cell = document . createElement ( "div" ) ; cell . className = "glyphset-…" at bounding box center [380, 293] width 354 height 435
paste textarea "window.initGlyphPreviewer = initGlyphPreviewer;"
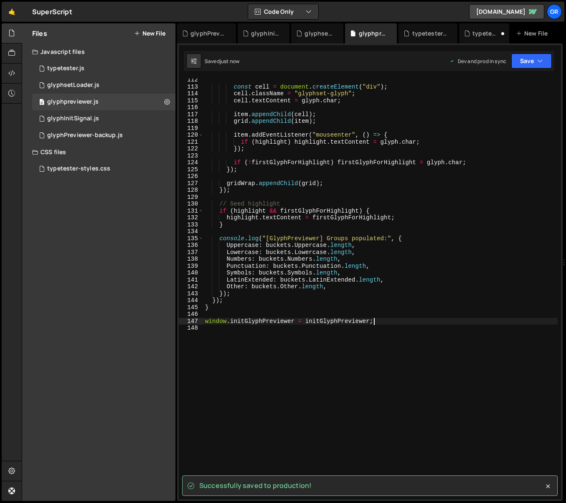
type textarea "window.initGlyphPreviewer = initGlyphPreviewer;"
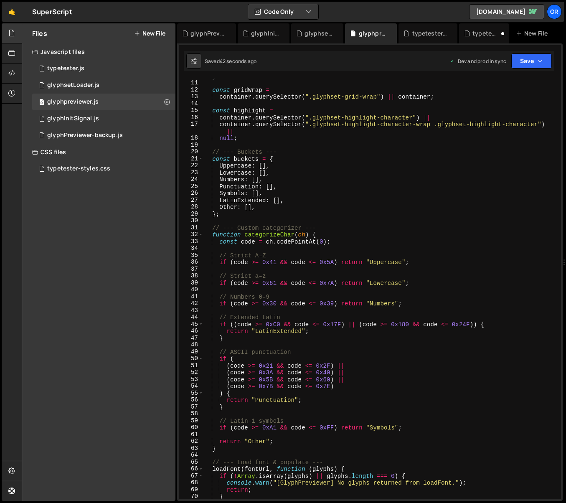
scroll to position [0, 0]
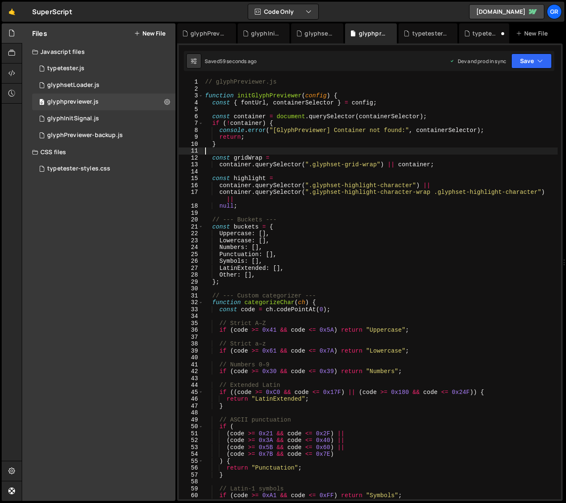
click at [257, 148] on div "// glyphPreviewer.js function initGlyphPreviewer ( config ) { const { fontUrl ,…" at bounding box center [380, 296] width 354 height 435
click at [305, 208] on div "// glyphPreviewer.js function initGlyphPreviewer ( config ) { const { fontUrl ,…" at bounding box center [380, 296] width 354 height 435
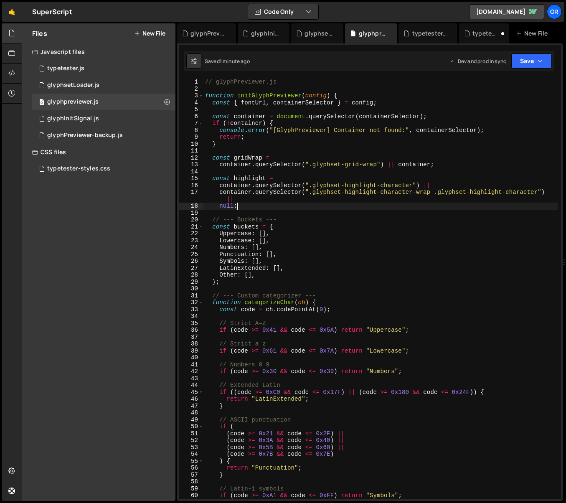
click at [308, 224] on div "// glyphPreviewer.js function initGlyphPreviewer ( config ) { const { fontUrl ,…" at bounding box center [380, 296] width 354 height 435
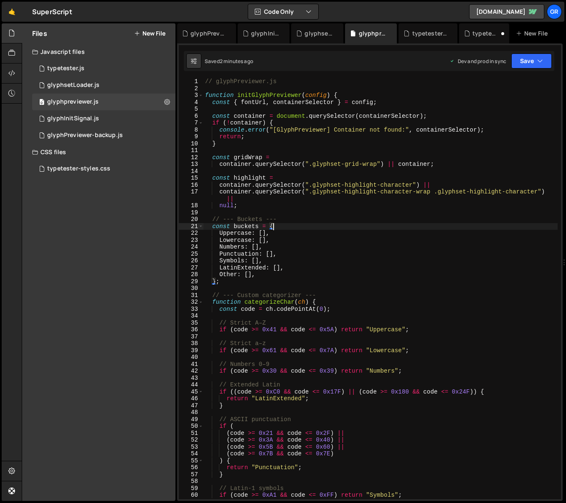
click at [289, 225] on div "// glyphPreviewer.js function initGlyphPreviewer ( config ) { const { fontUrl ,…" at bounding box center [380, 295] width 354 height 435
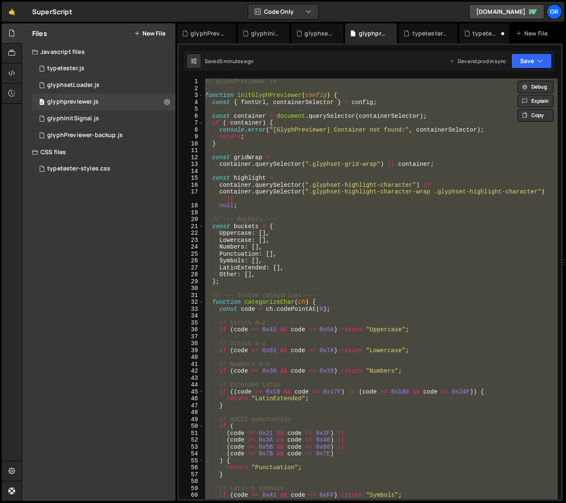
click at [306, 242] on div "// glyphPreviewer.js function initGlyphPreviewer ( config ) { const { fontUrl ,…" at bounding box center [380, 289] width 354 height 421
paste textarea
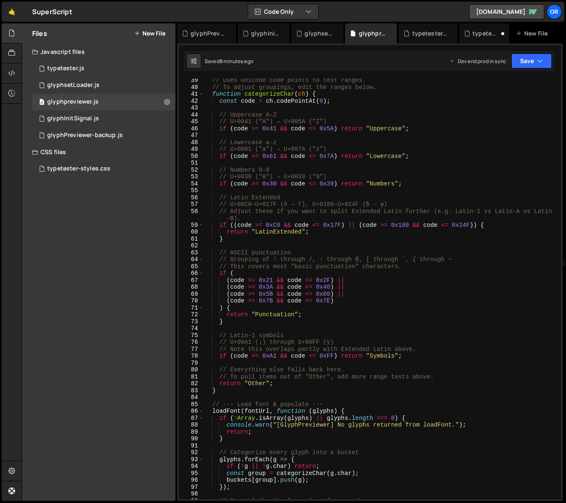
scroll to position [277, 0]
click at [325, 235] on div "// Uses Unicode code points to test ranges. // To adjust groupings, edit the ra…" at bounding box center [380, 294] width 354 height 435
type textarea "return "LatinExtended";"
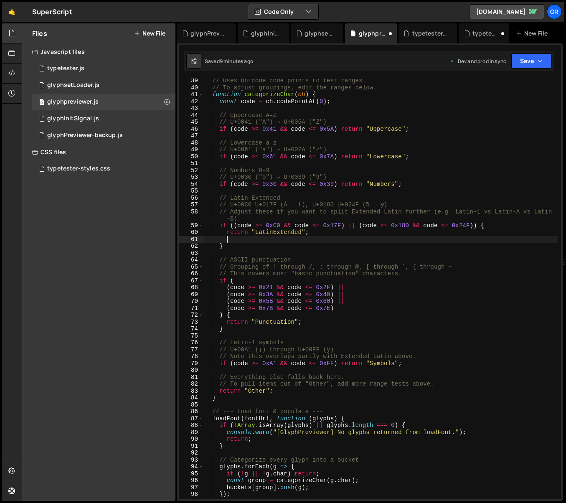
scroll to position [0, 1]
paste textarea "if (code >= 0x1E80 && code <= 0x1EF9) return "LatinExtended";"
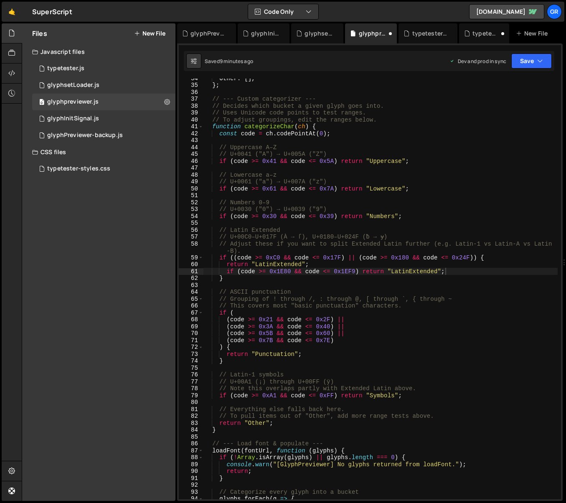
scroll to position [254, 0]
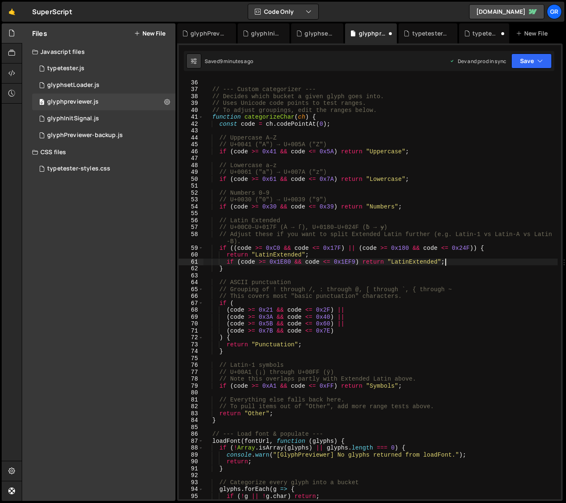
click at [409, 386] on div "} ; // --- Custom categorizer --- // Decides which bucket a given glyph goes in…" at bounding box center [380, 289] width 354 height 435
type textarea "if (code >= 0xA1 && code <= 0xFF) return "Symbols";"
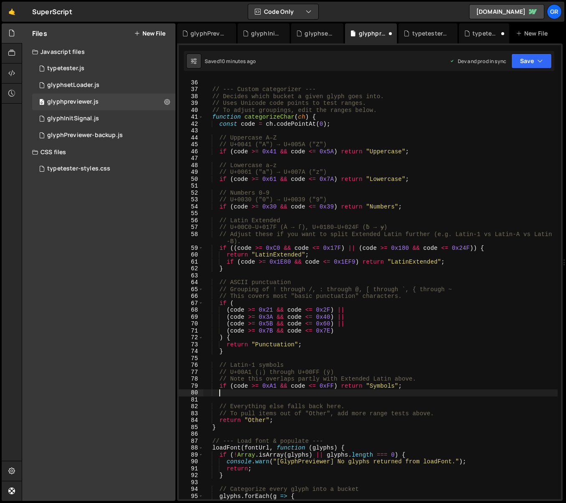
scroll to position [0, 0]
paste textarea "}"
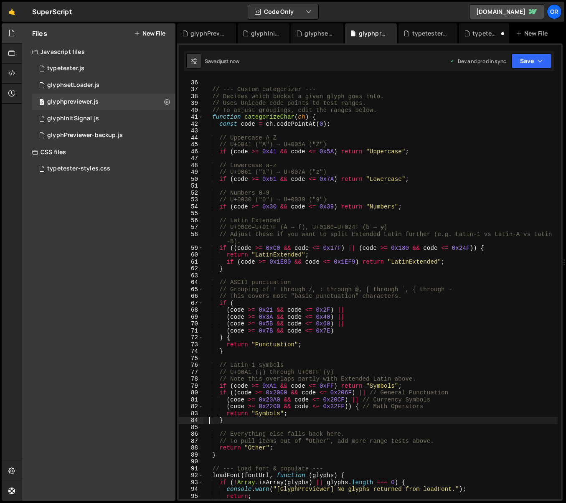
type textarea "}"
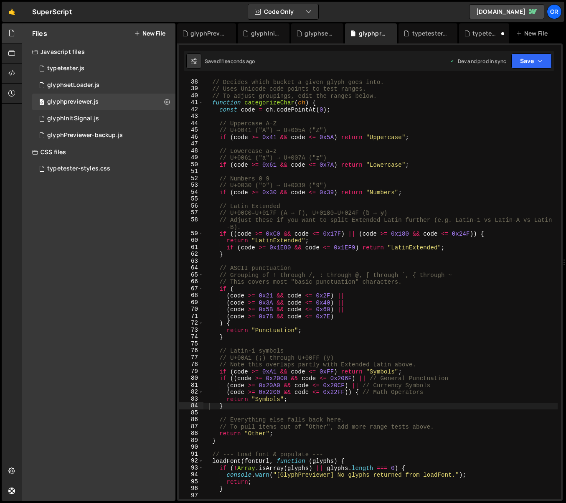
scroll to position [297, 0]
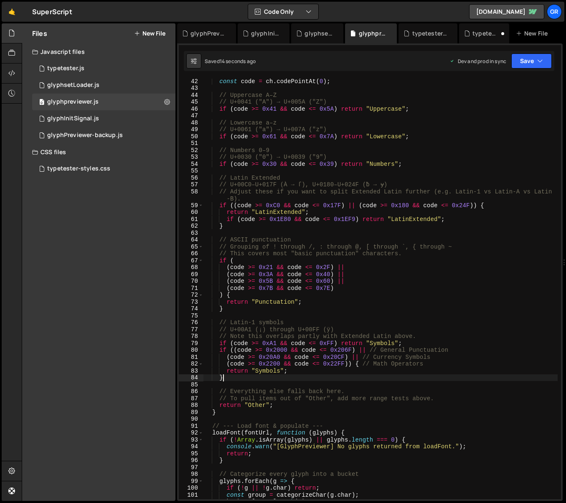
click at [243, 379] on div "const code = ch . codePointAt ( 0 ) ; // Uppercase A–Z // U+0041 ("A") → U+005A…" at bounding box center [380, 295] width 354 height 435
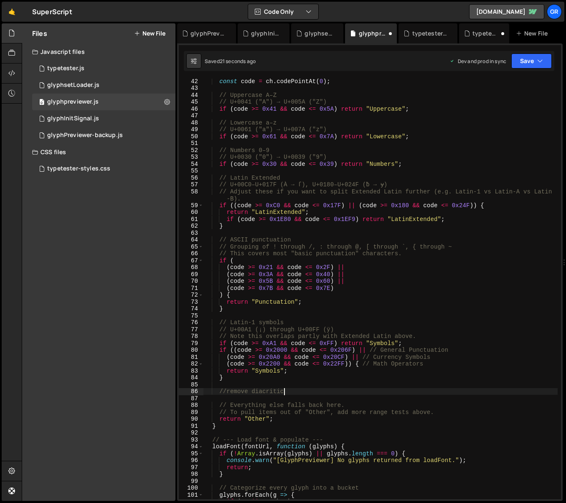
type textarea "//remove diacritics"
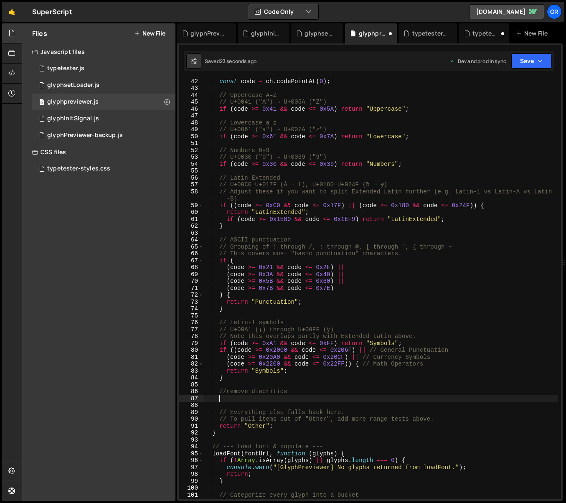
paste textarea "if (code >= 0x0300 && code <= 0x036F) return null; // skip"
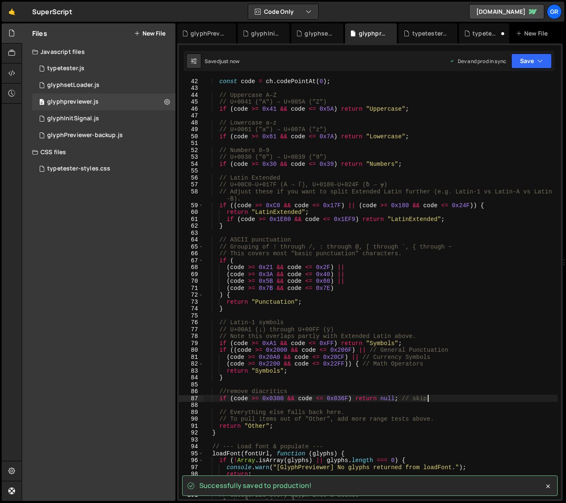
type textarea "if (code >= 0x0300 && code <= 0x036F) return null; // skip"
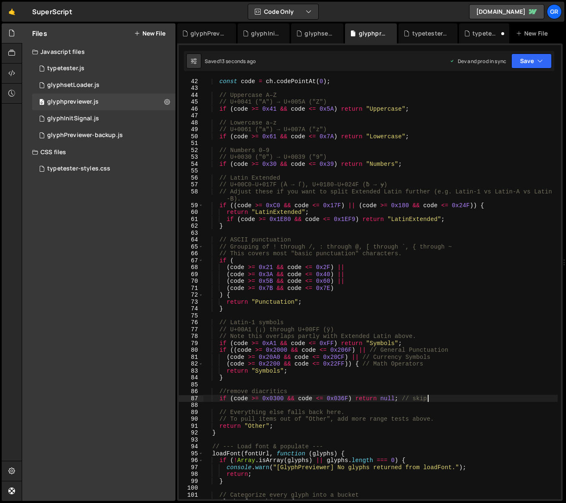
click at [272, 117] on div "const code = ch . codePointAt ( 0 ) ; // Uppercase A–Z // U+0041 ("A") → U+005A…" at bounding box center [380, 295] width 354 height 435
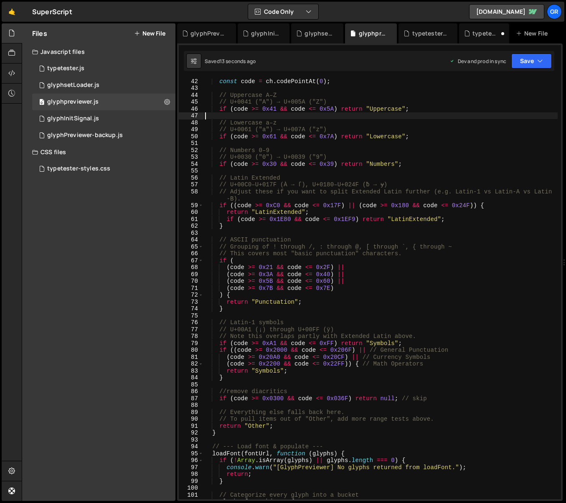
scroll to position [0, 0]
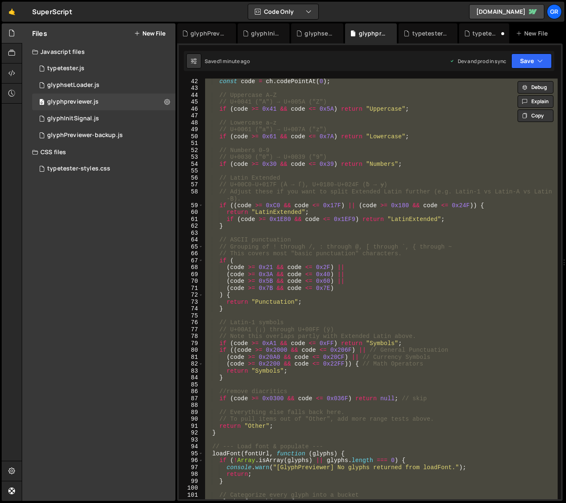
click at [263, 228] on div "const code = ch . codePointAt ( 0 ) ; // Uppercase A–Z // U+0041 ("A") → U+005A…" at bounding box center [380, 289] width 354 height 421
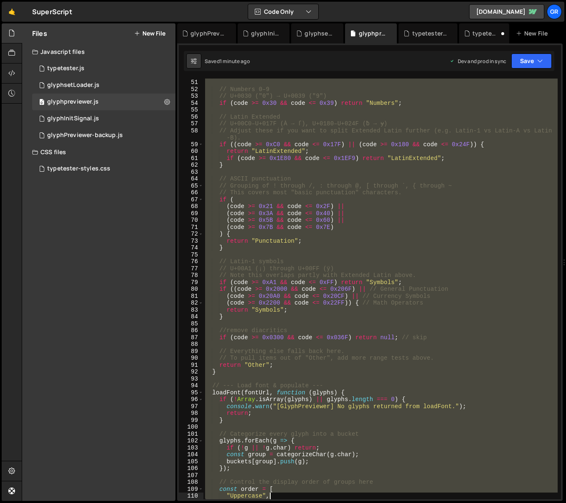
scroll to position [427, 0]
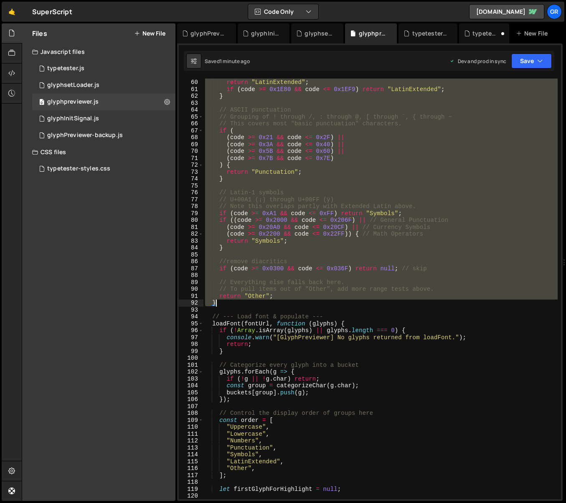
drag, startPoint x: 208, startPoint y: 159, endPoint x: 295, endPoint y: 303, distance: 167.5
click at [295, 303] on div "if (( code >= 0xC0 && code <= 0x17F ) || ( code >= 0x180 && code <= 0x24F )) { …" at bounding box center [380, 289] width 354 height 435
paste textarea
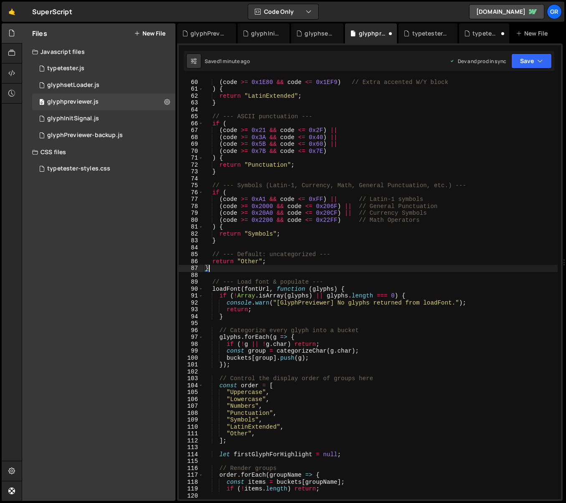
type textarea "}"
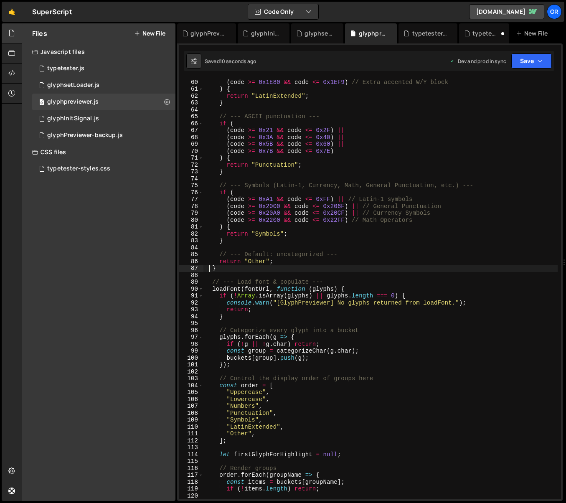
click at [264, 177] on div "( code >= 0x180 && code <= 0x24F ) || // Latin Extended-B ( code >= 0x1E80 && c…" at bounding box center [380, 289] width 354 height 435
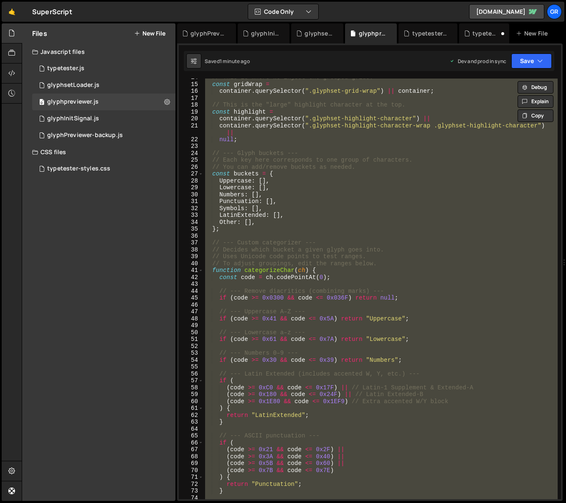
scroll to position [101, 0]
click at [320, 215] on div "// This is where we inject the grouped grids. const gridWrap = container . quer…" at bounding box center [380, 289] width 354 height 421
paste textarea
type textarea "window.initGlyphPreviewer = initGlyphPreviewer;"
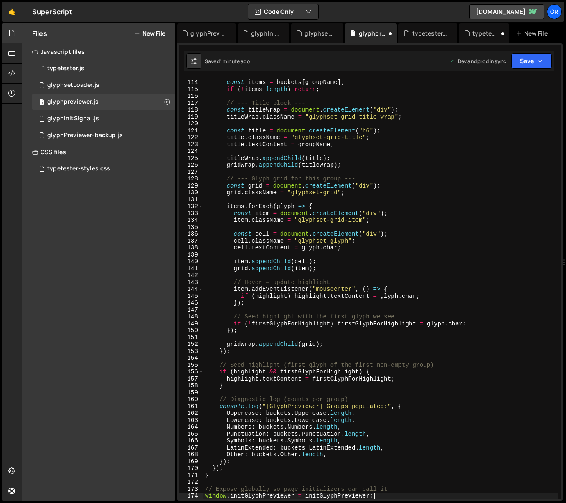
scroll to position [799, 0]
click at [277, 172] on div "order . forEach ( groupName => { const items = buckets [ groupName ] ; if ( ! i…" at bounding box center [380, 289] width 354 height 435
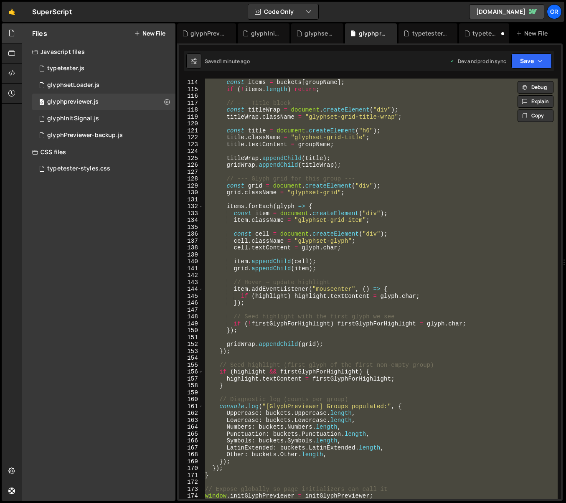
paste textarea
type textarea "window.initGlyphPreviewer = initGlyphPreviewer;"
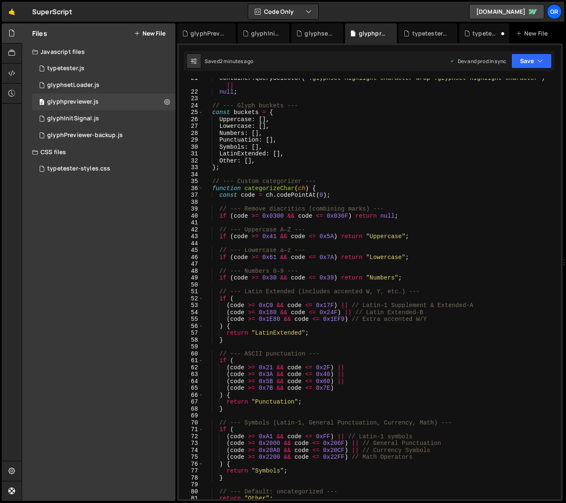
scroll to position [149, 0]
click at [82, 85] on div "glyphsetLoader.js" at bounding box center [73, 85] width 52 height 8
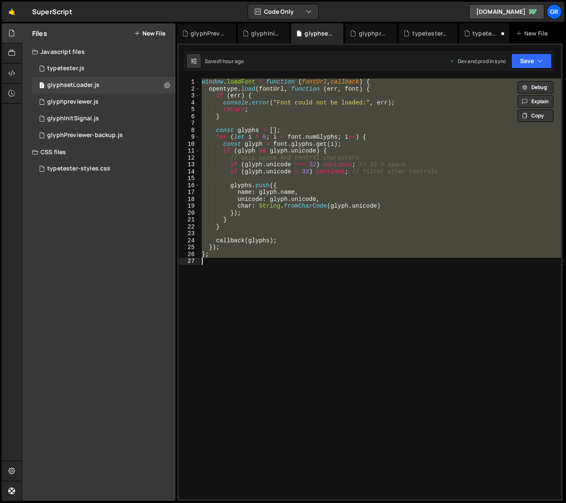
click at [325, 281] on div "window . loadFont = function ( fontUrl , callback ) { opentype . load ( fontUrl…" at bounding box center [380, 289] width 361 height 421
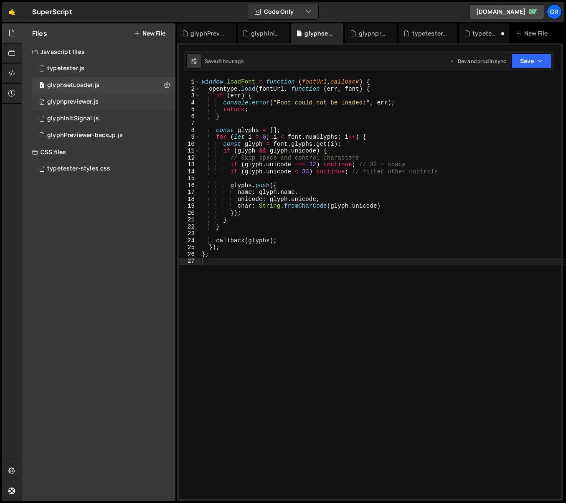
click at [105, 102] on div "0 glyphpreviewer.js 0" at bounding box center [103, 102] width 143 height 17
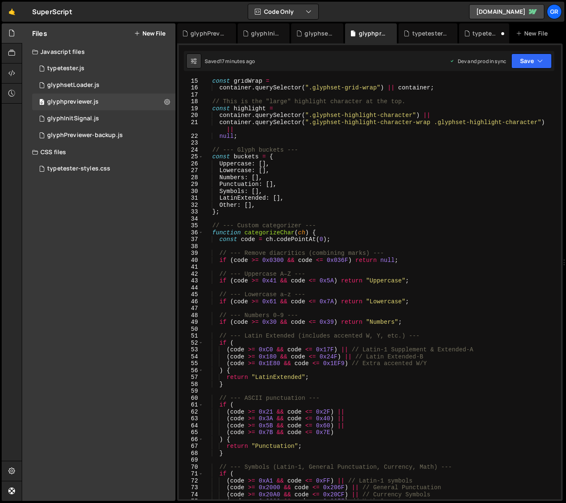
scroll to position [104, 0]
drag, startPoint x: 207, startPoint y: 152, endPoint x: 212, endPoint y: 151, distance: 4.6
click at [208, 152] on div "const gridWrap = container . querySelector ( ".glyphset-grid-wrap" ) || contain…" at bounding box center [380, 294] width 354 height 435
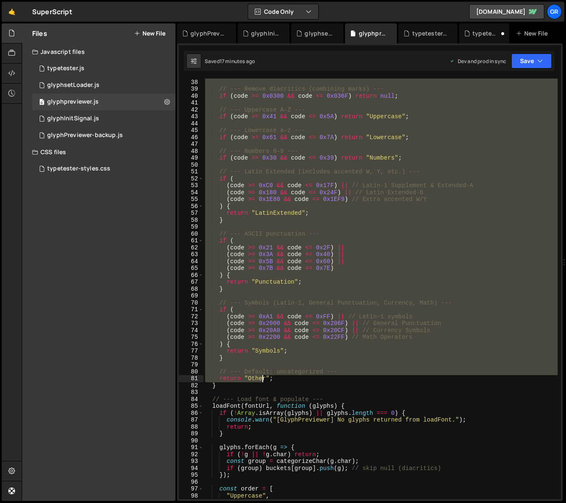
scroll to position [267, 0]
drag, startPoint x: 209, startPoint y: 149, endPoint x: 262, endPoint y: 388, distance: 244.4
click at [262, 388] on div "const code = ch . codePointAt ( 0 ) ; // --- Remove diacritics (combining marks…" at bounding box center [380, 290] width 354 height 435
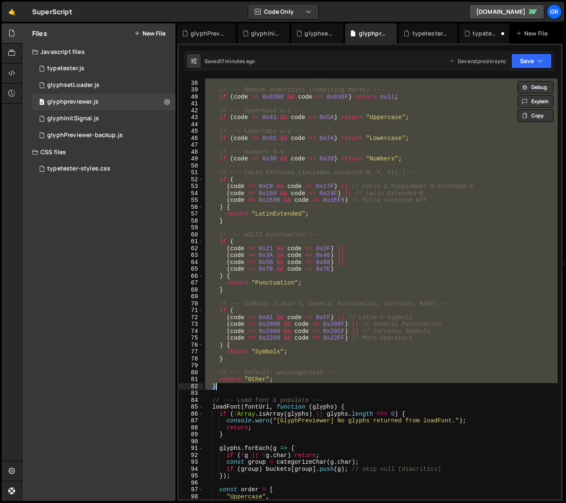
paste textarea
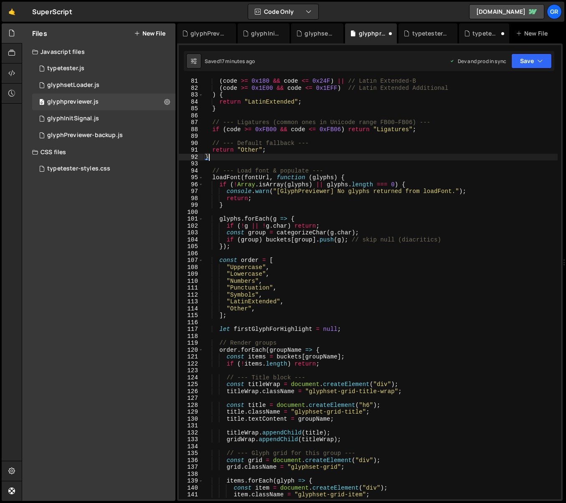
scroll to position [566, 0]
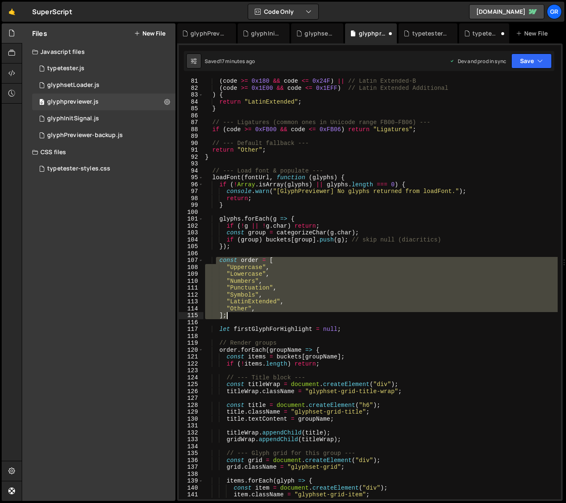
drag, startPoint x: 215, startPoint y: 258, endPoint x: 247, endPoint y: 318, distance: 67.7
click at [247, 318] on div "( code >= 0x180 && code <= 0x24F ) || // Latin Extended-B ( code >= 0x1E00 && c…" at bounding box center [380, 295] width 354 height 435
paste textarea
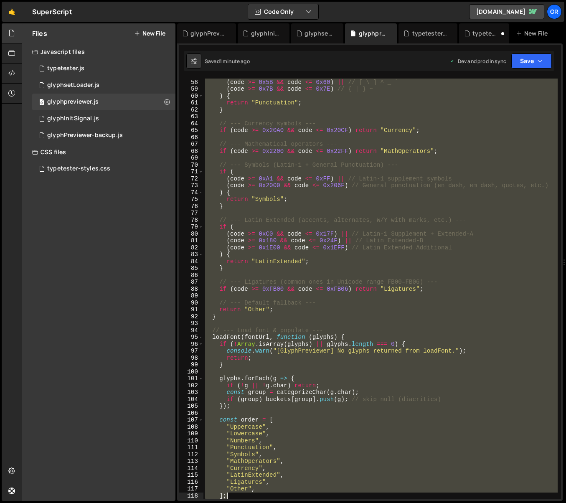
scroll to position [420, 0]
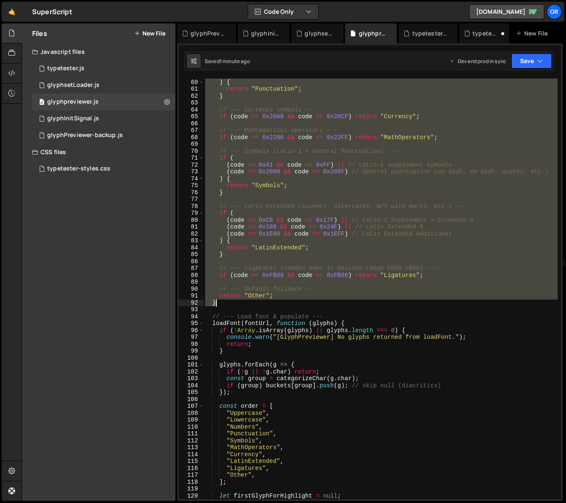
drag, startPoint x: 210, startPoint y: 173, endPoint x: 308, endPoint y: 301, distance: 160.7
click at [308, 301] on div "( code >= 0x7B && code <= 0x7E ) // { | } ~ ) { return "Punctuation" ; } // ---…" at bounding box center [380, 289] width 354 height 435
paste textarea
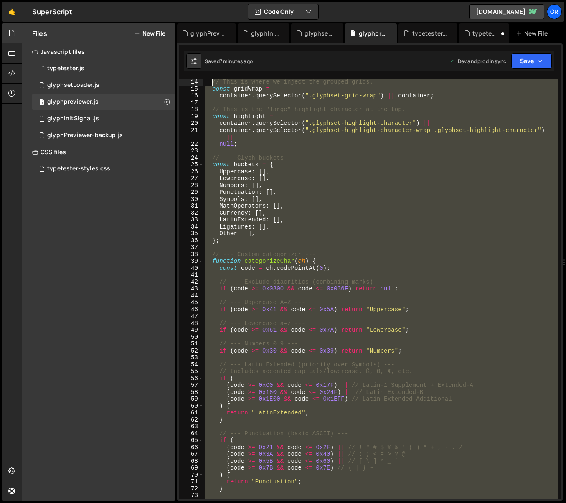
scroll to position [97, 0]
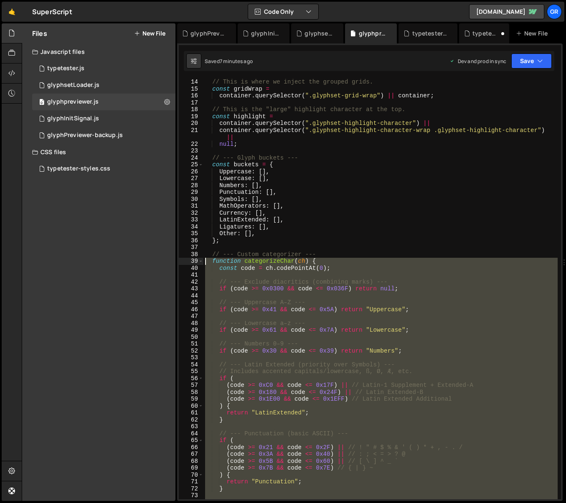
drag, startPoint x: 226, startPoint y: 386, endPoint x: 207, endPoint y: 263, distance: 124.2
click at [207, 263] on div "// This is where we inject the grouped grids. const gridWrap = container . quer…" at bounding box center [380, 296] width 354 height 435
paste textarea "}"
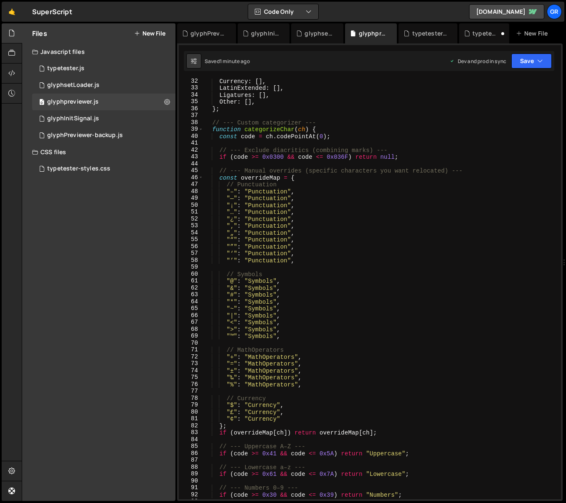
scroll to position [272, 0]
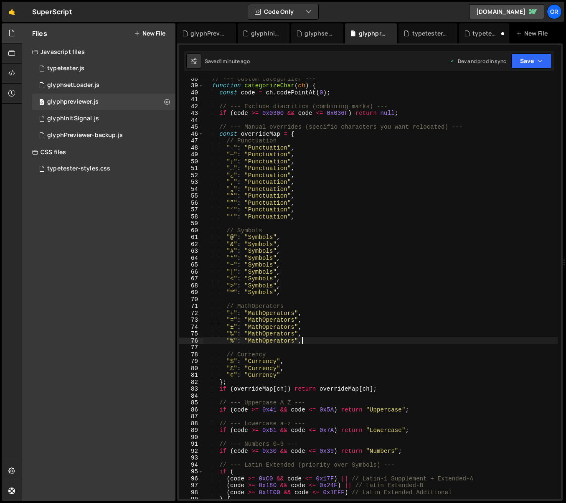
drag, startPoint x: 303, startPoint y: 341, endPoint x: 322, endPoint y: 336, distance: 20.2
click at [303, 341] on div "// --- Custom categorizer --- function categorizeChar ( ch ) { const code = ch …" at bounding box center [380, 292] width 354 height 435
type textarea ""%": "MathOperators","
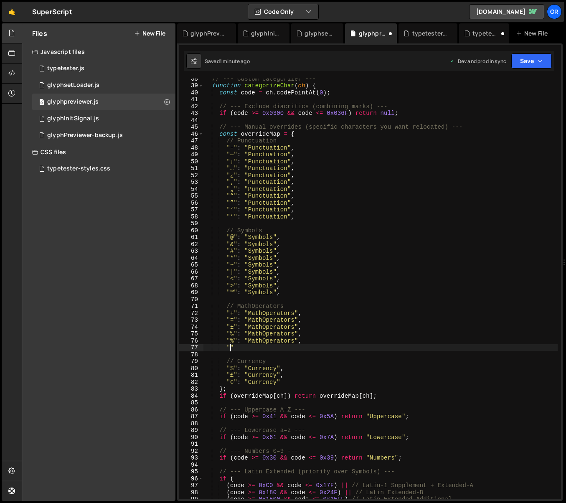
scroll to position [0, 1]
paste textarea "×""
drag, startPoint x: 254, startPoint y: 340, endPoint x: 301, endPoint y: 341, distance: 46.8
click at [301, 341] on div "// --- Custom categorizer --- function categorizeChar ( ch ) { const code = ch …" at bounding box center [380, 292] width 354 height 435
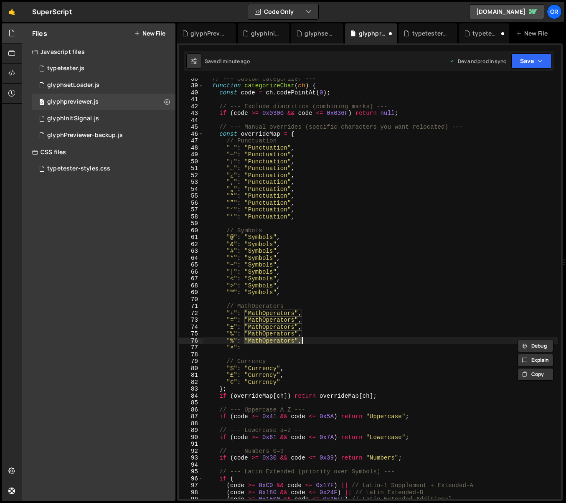
click at [252, 347] on div "// --- Custom categorizer --- function categorizeChar ( ch ) { const code = ch …" at bounding box center [380, 292] width 354 height 435
paste textarea ""MathOperators","
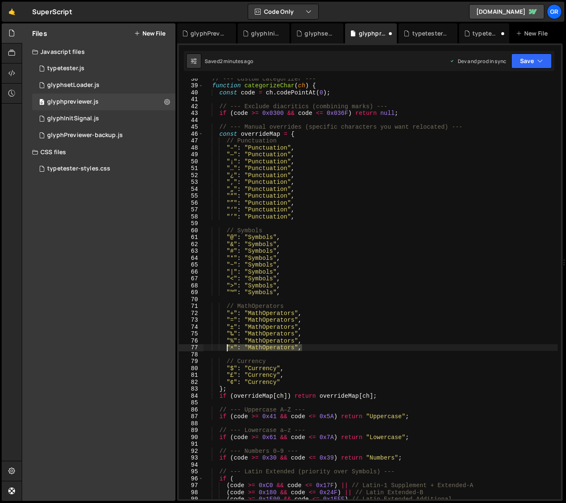
drag, startPoint x: 301, startPoint y: 348, endPoint x: 231, endPoint y: 349, distance: 70.6
click at [226, 349] on div "// --- Custom categorizer --- function categorizeChar ( ch ) { const code = ch …" at bounding box center [380, 292] width 354 height 435
type textarea ""×": "MathOperators","
click at [307, 349] on div "// --- Custom categorizer --- function categorizeChar ( ch ) { const code = ch …" at bounding box center [380, 289] width 354 height 421
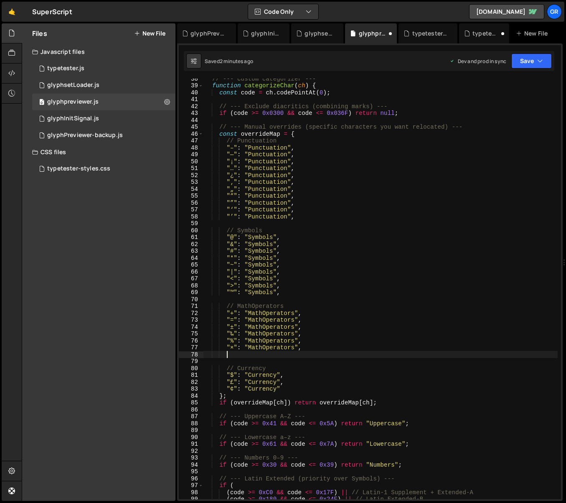
paste textarea ""×": "MathOperators","
click at [231, 355] on div "// --- Custom categorizer --- function categorizeChar ( ch ) { const code = ch …" at bounding box center [380, 292] width 354 height 435
paste textarea
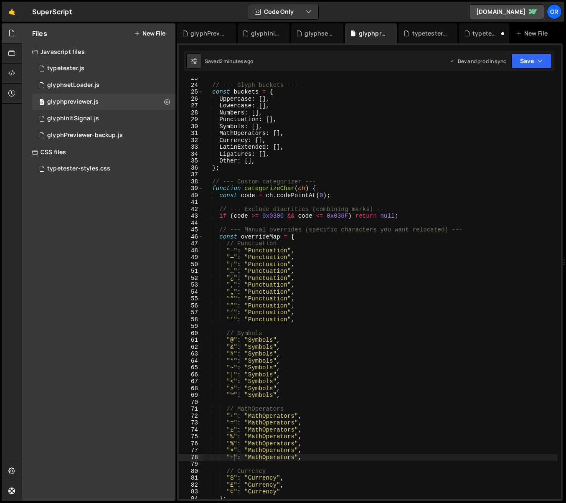
scroll to position [166, 0]
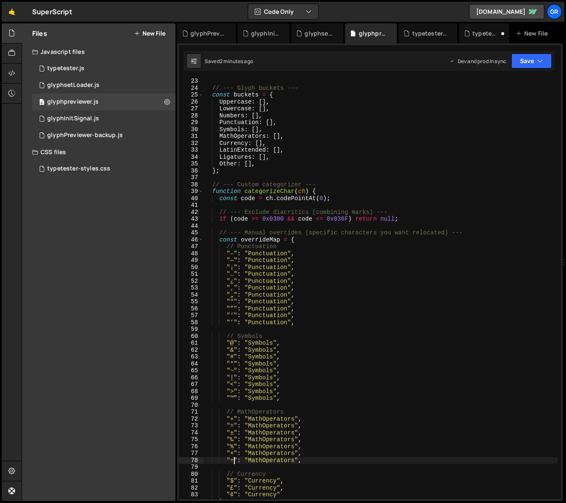
click at [322, 292] on div "// --- Glyph buckets --- const buckets = { Uppercase : [ ] , Lowercase : [ ] , …" at bounding box center [380, 295] width 354 height 435
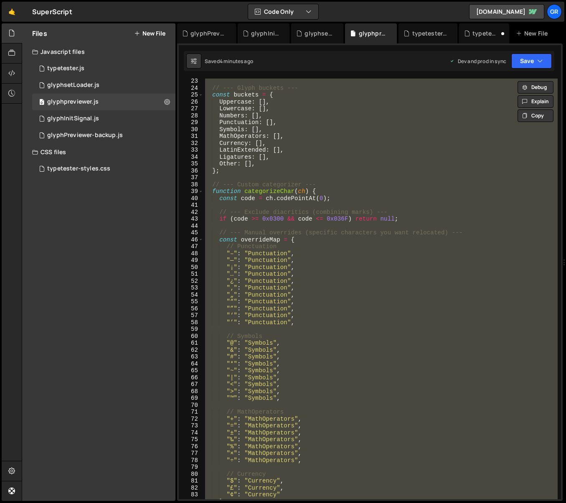
click at [329, 134] on div "// --- Glyph buckets --- const buckets = { Uppercase : [ ] , Lowercase : [ ] , …" at bounding box center [380, 289] width 354 height 421
paste textarea
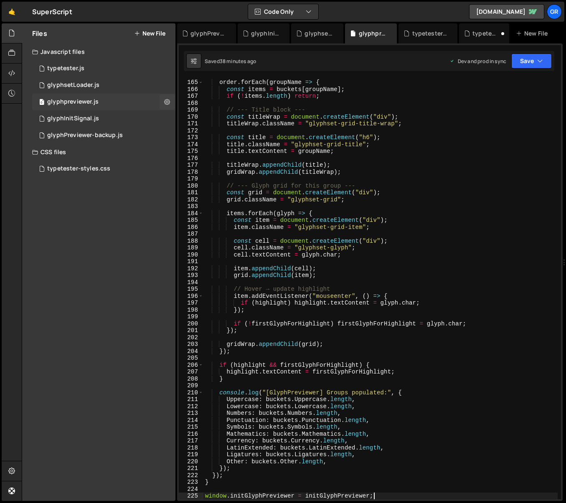
click at [92, 101] on div "glyphpreviewer.js" at bounding box center [72, 102] width 51 height 8
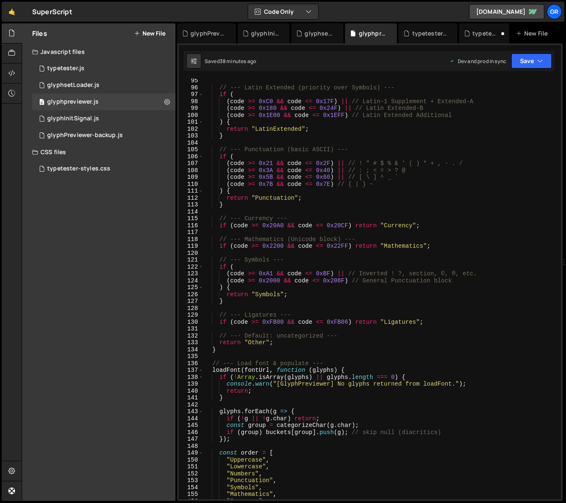
scroll to position [606, 0]
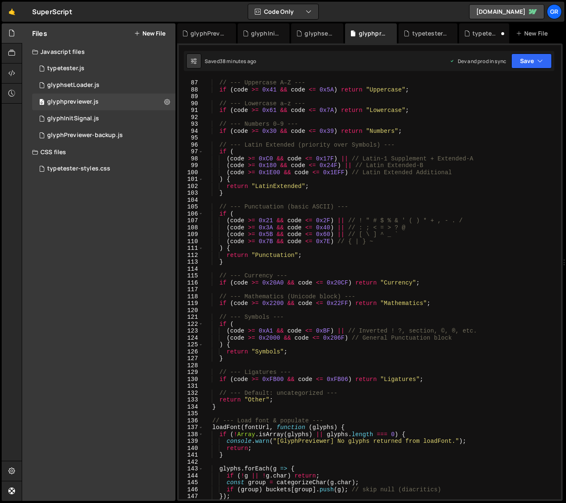
click at [421, 101] on div "// --- Uppercase A–Z --- if ( code >= 0x41 && code <= 0x5A ) return "Uppercase"…" at bounding box center [380, 289] width 354 height 435
type textarea "window.initGlyphPreviewer = initGlyphPreviewer;"
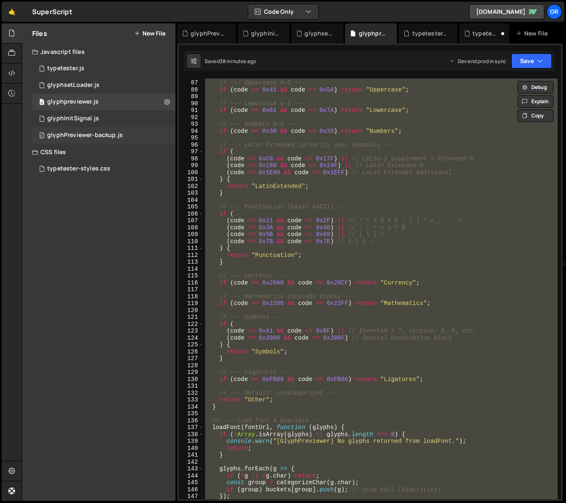
click at [86, 132] on div "glyphPreviewer-backup.js" at bounding box center [85, 136] width 76 height 8
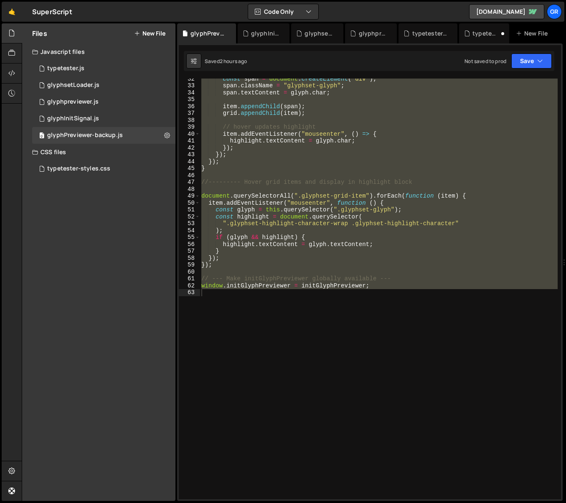
click at [379, 118] on div "const span = document . createElement ( "div" ) ; span . className = "glyphset-…" at bounding box center [379, 289] width 358 height 421
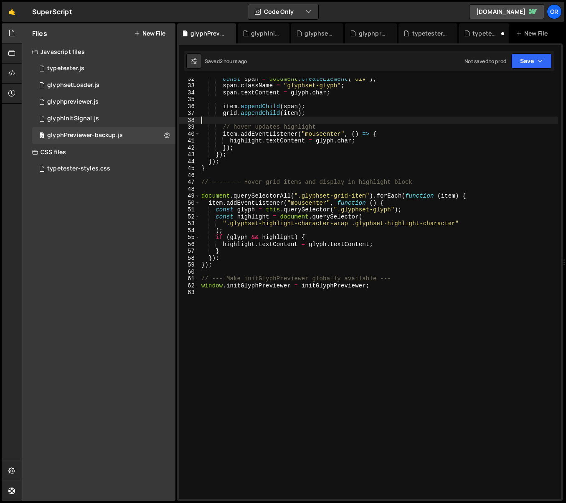
type textarea "window.initGlyphPreviewer = initGlyphPreviewer;"
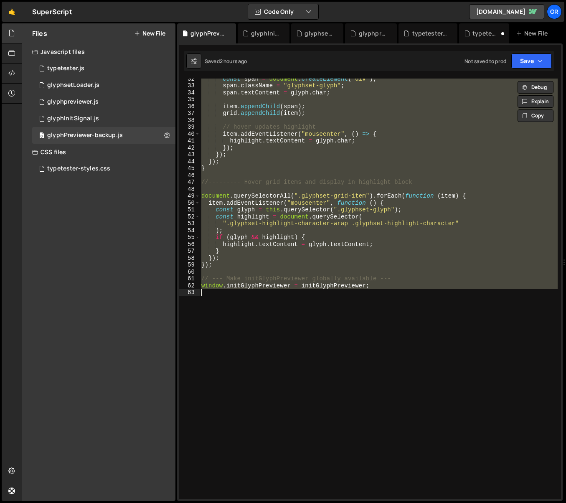
paste textarea
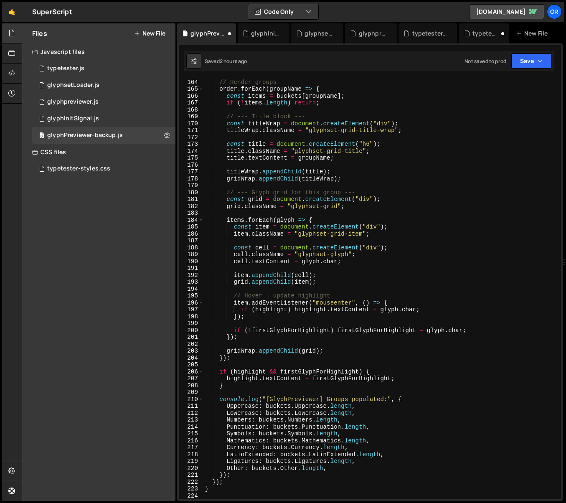
scroll to position [1137, 0]
click at [540, 62] on icon "button" at bounding box center [540, 61] width 6 height 8
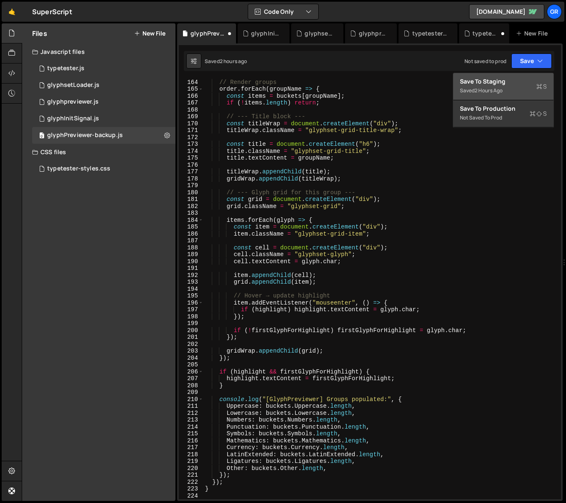
click at [489, 80] on div "Save to Staging S" at bounding box center [503, 81] width 87 height 8
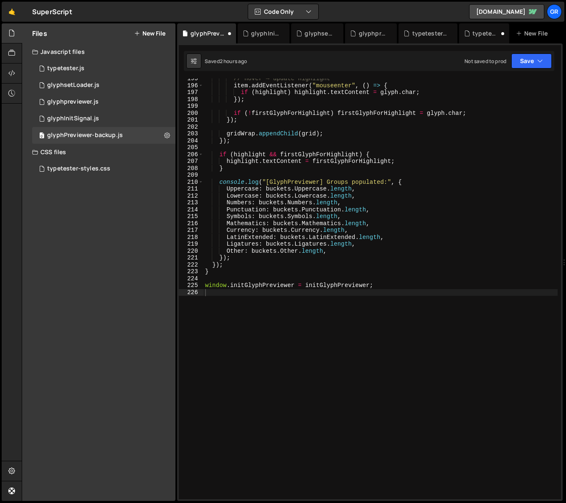
scroll to position [1355, 0]
click at [87, 100] on div "glyphpreviewer.js" at bounding box center [72, 102] width 51 height 8
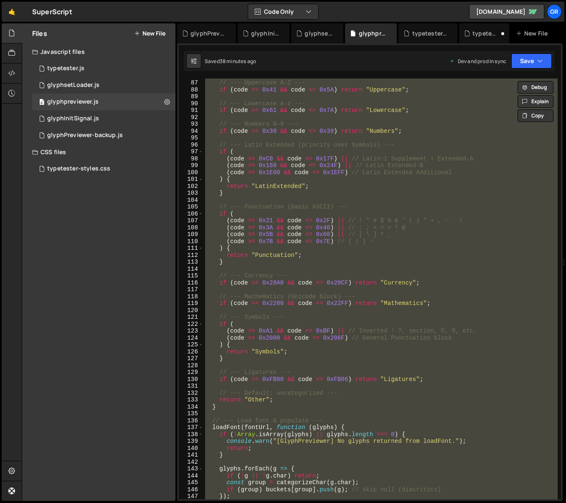
click at [436, 129] on div "// --- Uppercase A–Z --- if ( code >= 0x41 && code <= 0x5A ) return "Uppercase"…" at bounding box center [380, 289] width 354 height 421
paste textarea
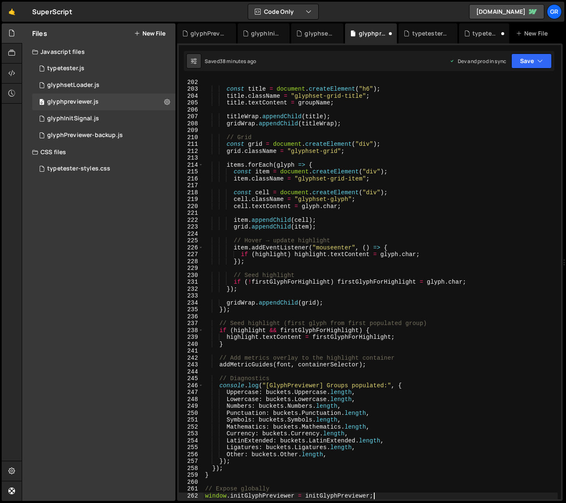
scroll to position [1386, 0]
type textarea "addMetricGuides(font, containerSelector);"
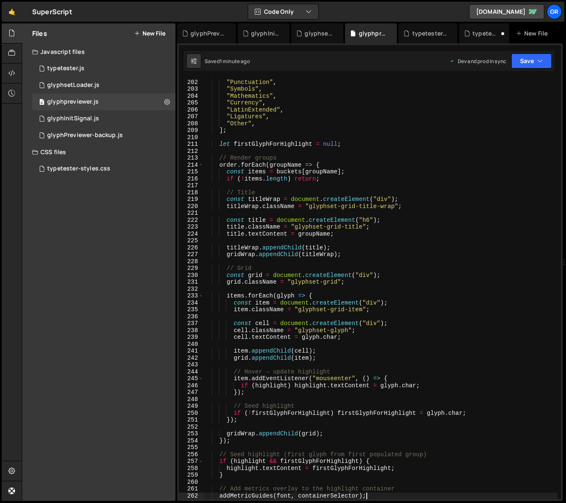
click at [143, 32] on button "New File" at bounding box center [149, 33] width 31 height 7
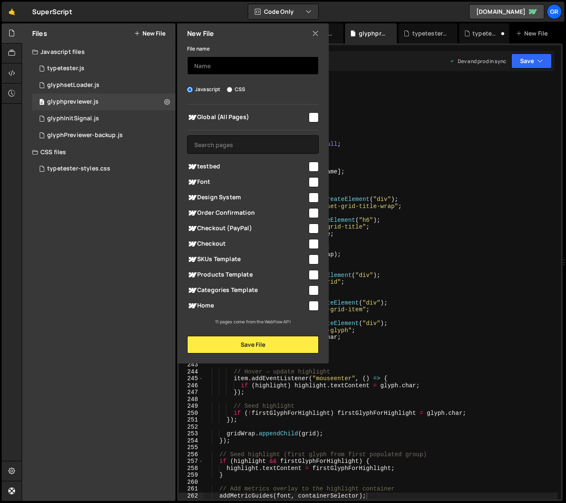
click at [235, 62] on input "text" at bounding box center [253, 65] width 132 height 18
type input "glyphsetLoader-backup"
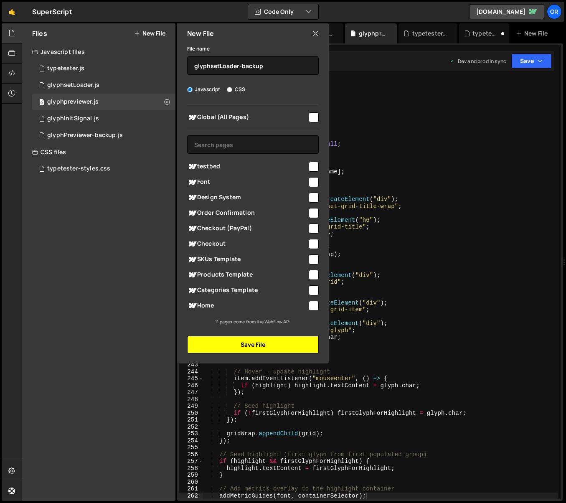
click at [258, 343] on button "Save File" at bounding box center [253, 345] width 132 height 18
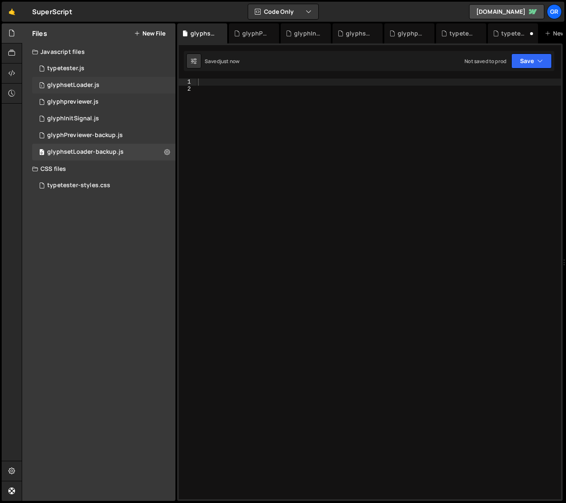
click at [81, 88] on div "glyphsetLoader.js" at bounding box center [73, 85] width 52 height 8
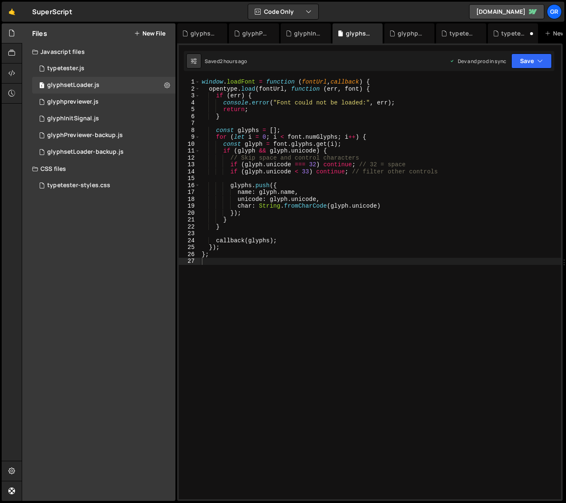
click at [311, 119] on div "window . loadFont = function ( fontUrl , callback ) { opentype . load ( fontUrl…" at bounding box center [380, 296] width 361 height 435
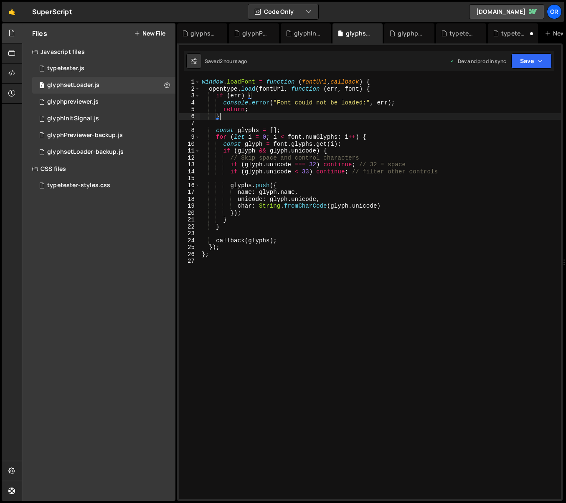
type textarea "};"
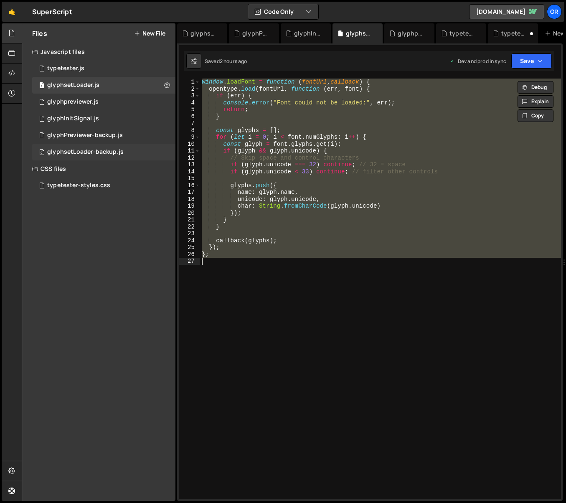
click at [72, 155] on div "glyphsetLoader-backup.js" at bounding box center [85, 152] width 76 height 8
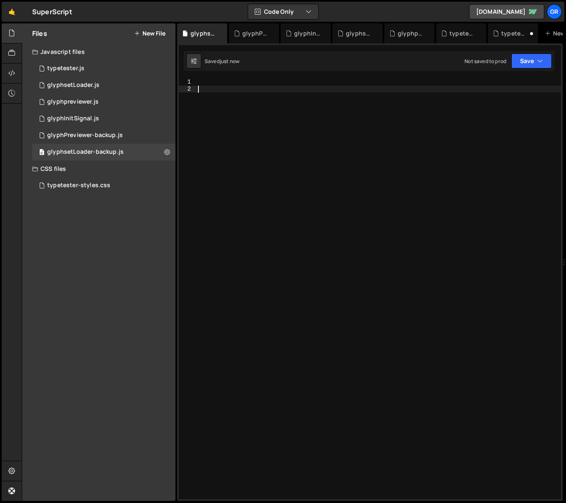
drag, startPoint x: 264, startPoint y: 136, endPoint x: 250, endPoint y: 104, distance: 35.0
click at [264, 136] on div at bounding box center [378, 296] width 365 height 435
click at [229, 84] on div at bounding box center [378, 296] width 365 height 435
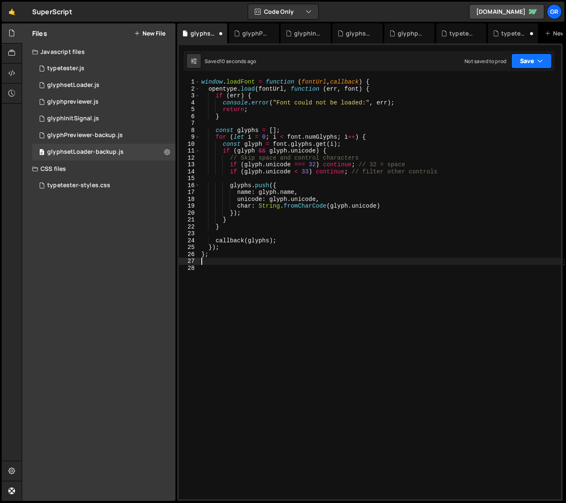
click at [533, 61] on button "Save" at bounding box center [531, 60] width 41 height 15
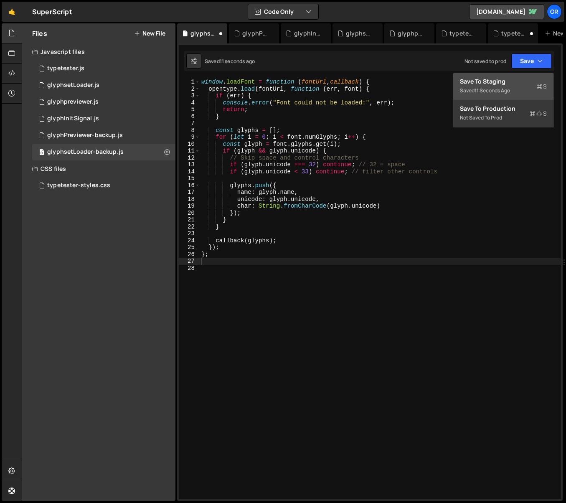
click at [509, 83] on div "Save to Staging S" at bounding box center [503, 81] width 87 height 8
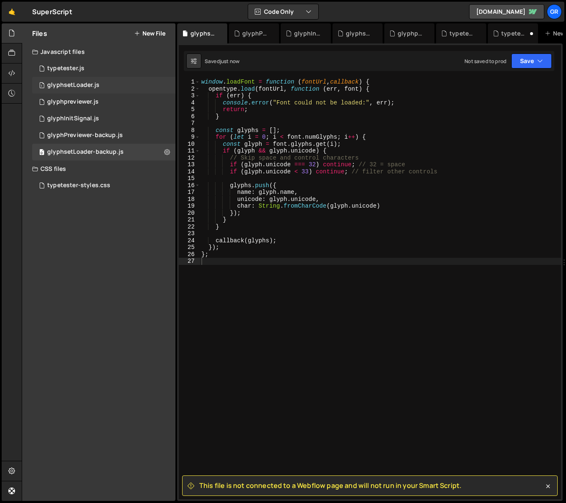
click at [81, 85] on div "glyphsetLoader.js" at bounding box center [73, 85] width 52 height 8
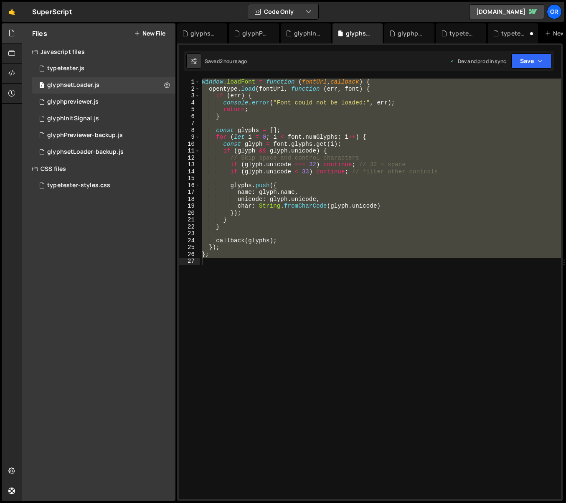
drag, startPoint x: 254, startPoint y: 271, endPoint x: 259, endPoint y: 270, distance: 5.4
click at [254, 271] on div "window . loadFont = function ( fontUrl , callback ) { opentype . load ( fontUrl…" at bounding box center [380, 289] width 361 height 421
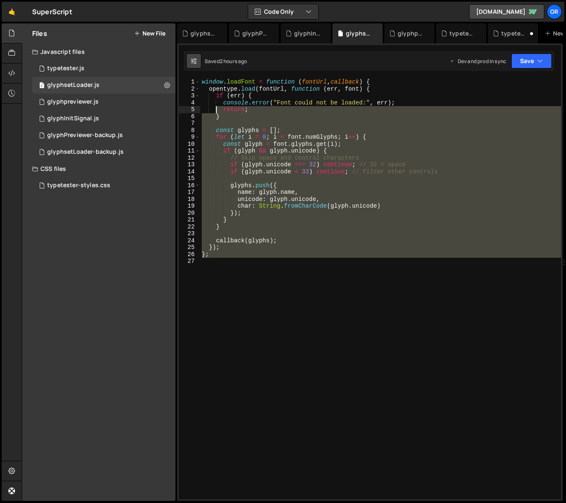
drag, startPoint x: 282, startPoint y: 270, endPoint x: 194, endPoint y: 59, distance: 228.5
click at [194, 59] on div "Debug Explain Copy glyphsetLoader-backup.js glyphPreviewer-backup.js glyphInitS…" at bounding box center [370, 262] width 386 height 478
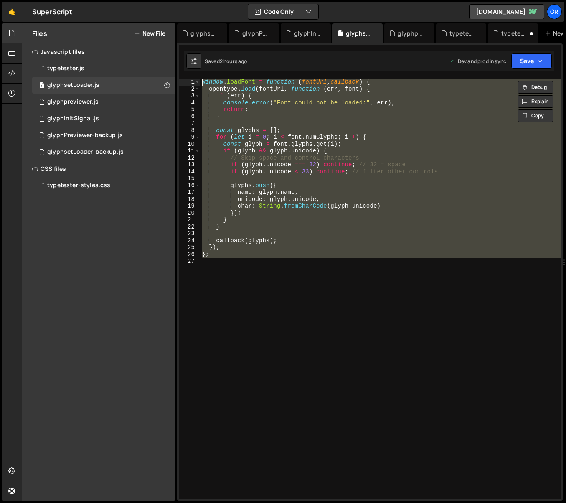
paste textarea "};"
type textarea "};"
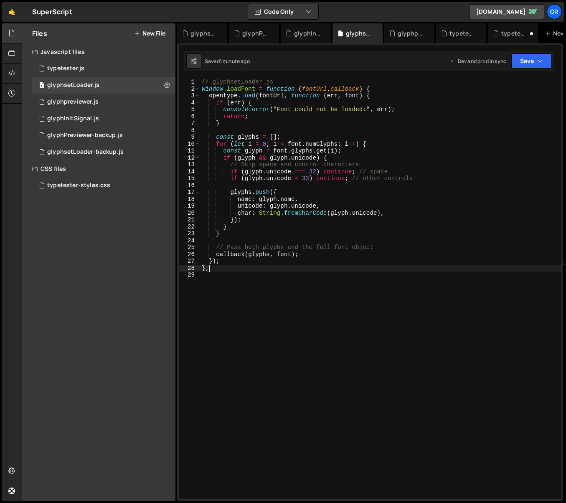
click at [140, 31] on button "New File" at bounding box center [149, 33] width 31 height 7
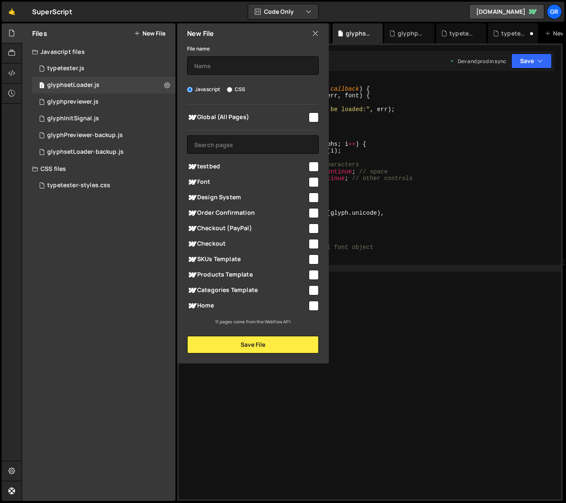
click at [234, 91] on label "CSS" at bounding box center [236, 89] width 18 height 8
click at [232, 91] on input "CSS" at bounding box center [229, 89] width 5 height 5
radio input "true"
click at [315, 116] on input "checkbox" at bounding box center [314, 117] width 10 height 10
checkbox input "true"
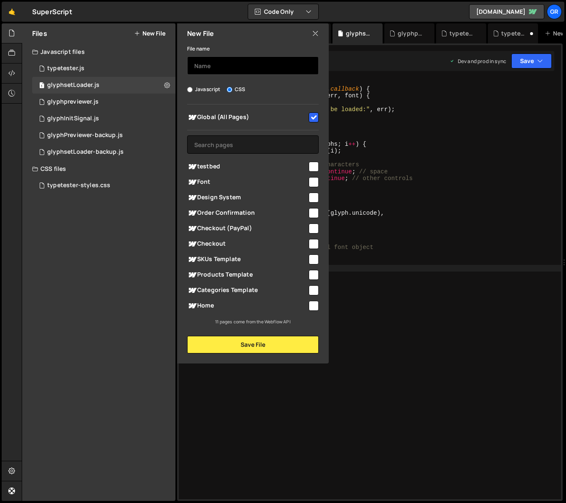
click at [218, 64] on input "text" at bounding box center [253, 65] width 132 height 18
type input "glyphpreviewMetrics-styles"
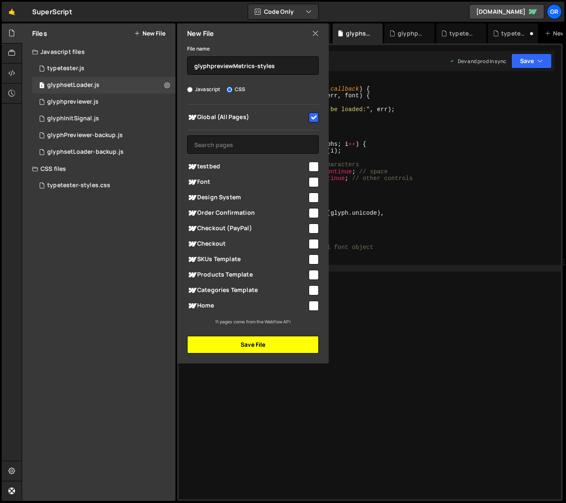
click at [274, 343] on button "Save File" at bounding box center [253, 345] width 132 height 18
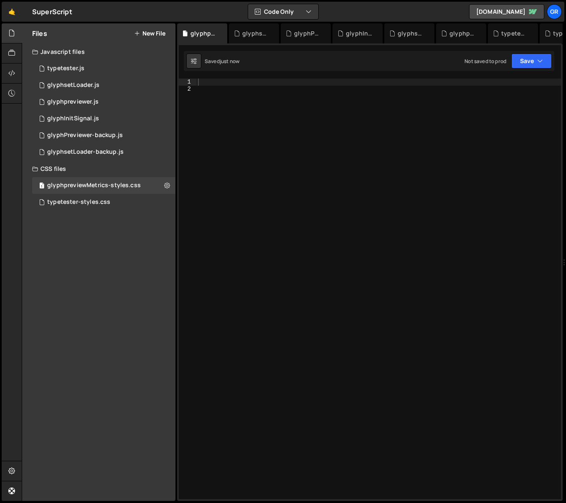
click at [213, 81] on div at bounding box center [378, 296] width 365 height 435
paste textarea "}"
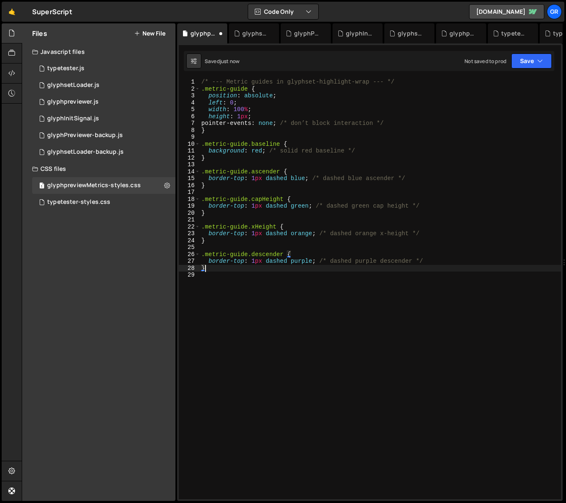
type textarea "/* dashed orange x-height */"
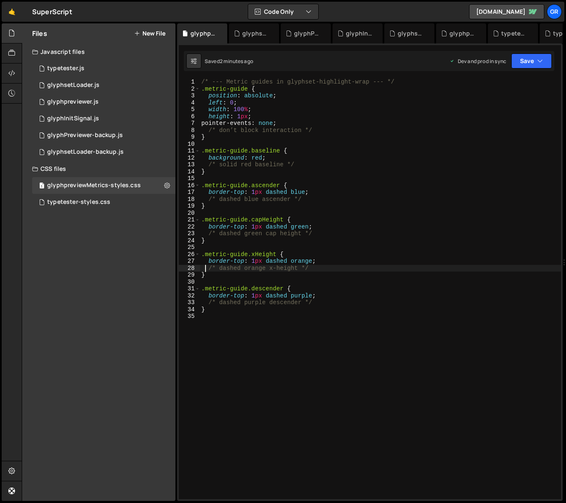
click at [241, 314] on div "/* --- Metric guides in glyphset-highlight-wrap --- */ .metric-guide { position…" at bounding box center [380, 296] width 361 height 435
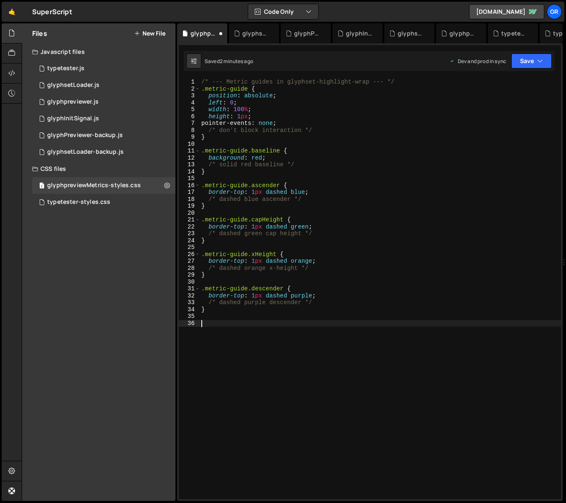
paste textarea "}"
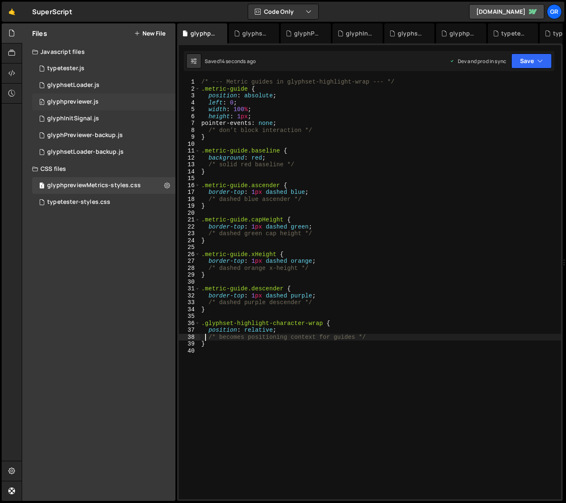
type textarea "/* becomes positioning context for guides */"
click at [98, 103] on div "0 glyphpreviewer.js 0" at bounding box center [103, 102] width 143 height 17
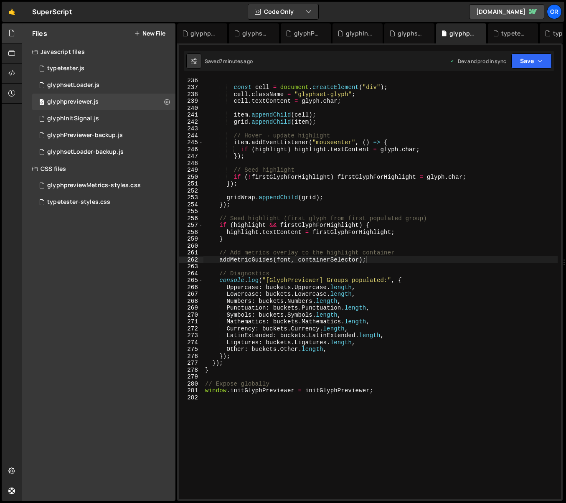
scroll to position [1623, 0]
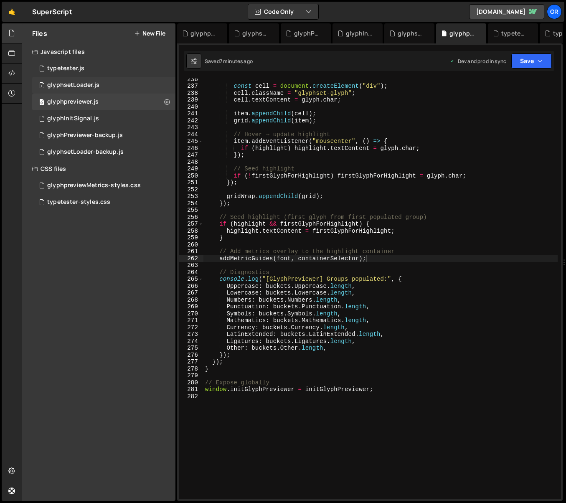
click at [75, 83] on div "glyphsetLoader.js" at bounding box center [73, 85] width 52 height 8
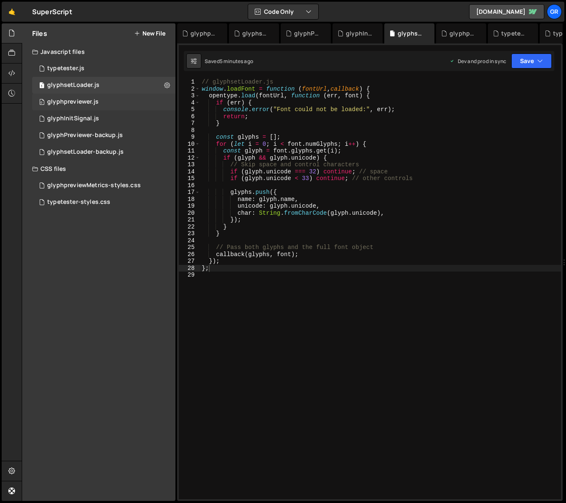
click at [84, 101] on div "glyphpreviewer.js" at bounding box center [72, 102] width 51 height 8
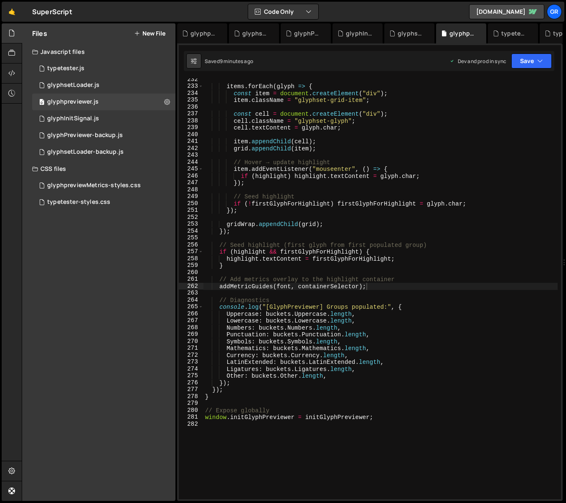
scroll to position [1600, 0]
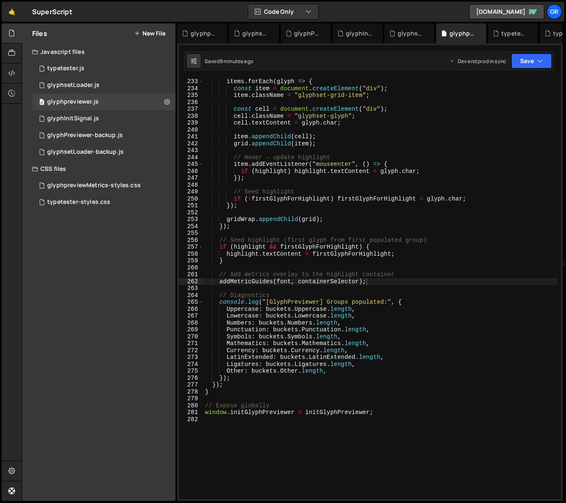
click at [471, 210] on div "items . forEach ( glyph => { const item = document . createElement ( "div" ) ; …" at bounding box center [380, 295] width 354 height 435
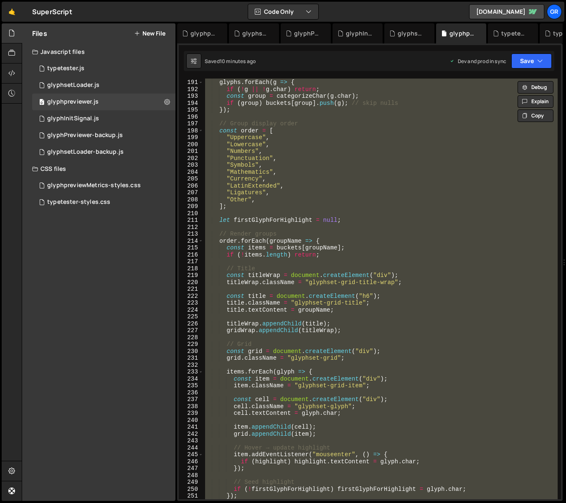
scroll to position [1273, 0]
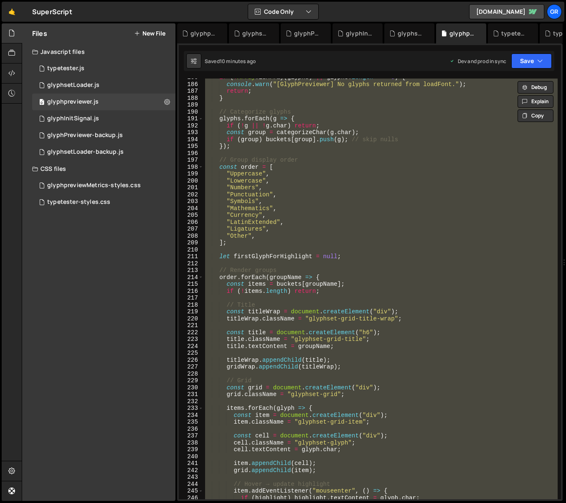
click at [348, 206] on div "if ( ! [GEOGRAPHIC_DATA] . isArray ( glyphs ) || glyphs . length === 0 ) { cons…" at bounding box center [380, 289] width 354 height 421
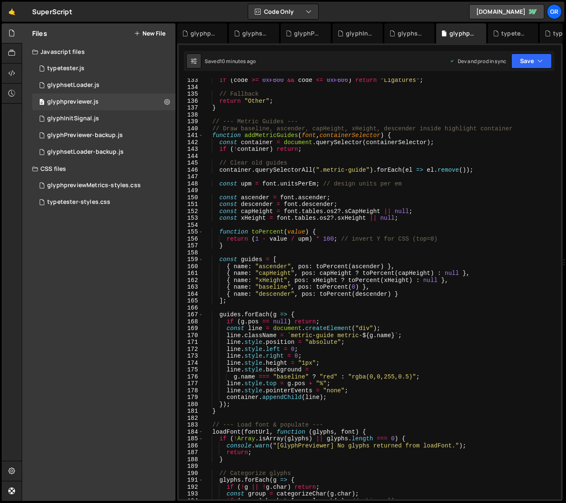
scroll to position [855, 0]
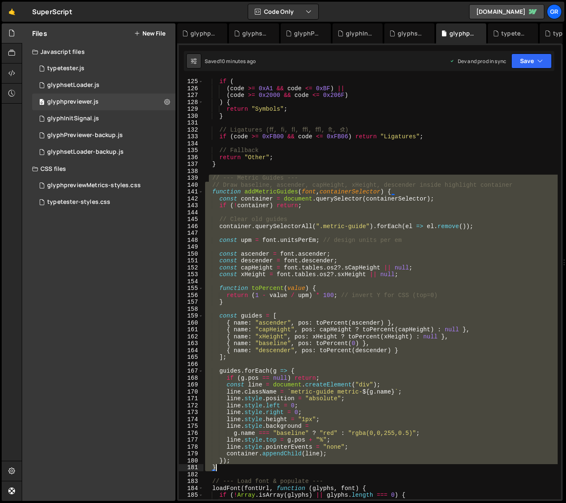
drag, startPoint x: 210, startPoint y: 176, endPoint x: 240, endPoint y: 464, distance: 289.5
click at [242, 465] on div "if ( ( code >= 0xA1 && code <= 0xBF ) || ( code >= 0x2000 && code <= 0x206F ) )…" at bounding box center [380, 295] width 354 height 435
paste textarea
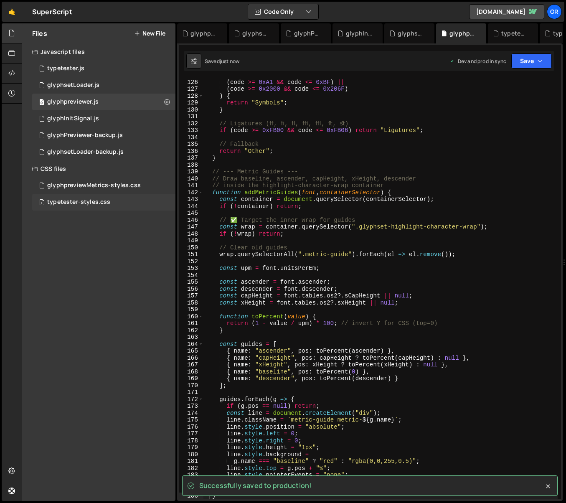
click at [94, 198] on div "1 typetester-styles.css 0" at bounding box center [103, 202] width 143 height 17
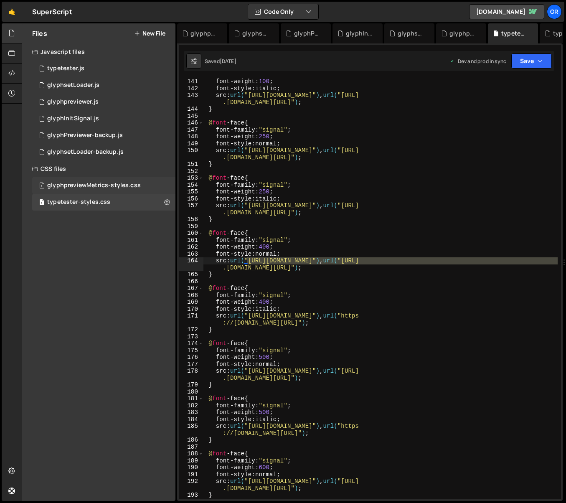
click at [89, 188] on div "glyphpreviewMetrics-styles.css" at bounding box center [94, 186] width 94 height 8
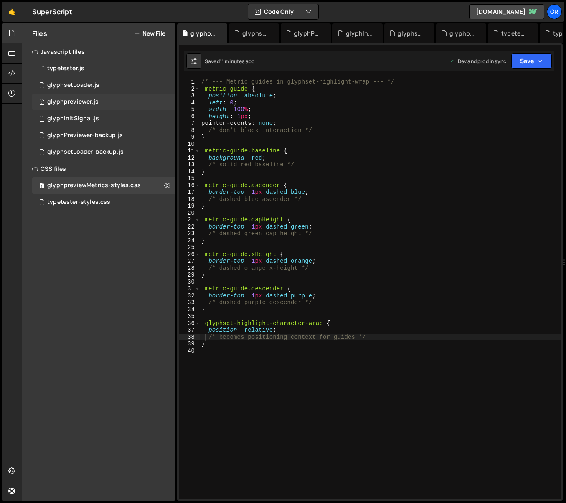
click at [107, 103] on div "0 glyphpreviewer.js 0" at bounding box center [103, 102] width 143 height 17
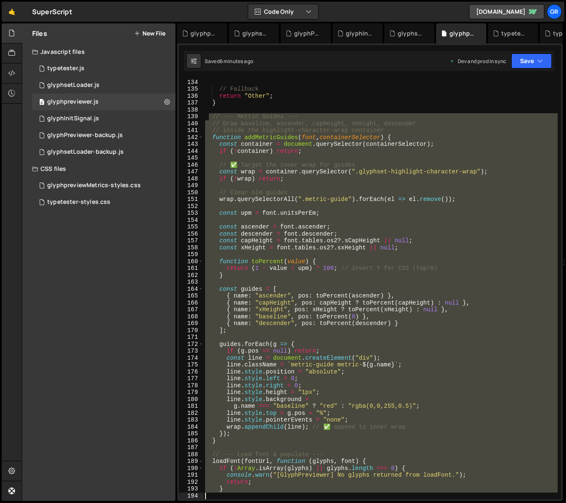
scroll to position [1013, 0]
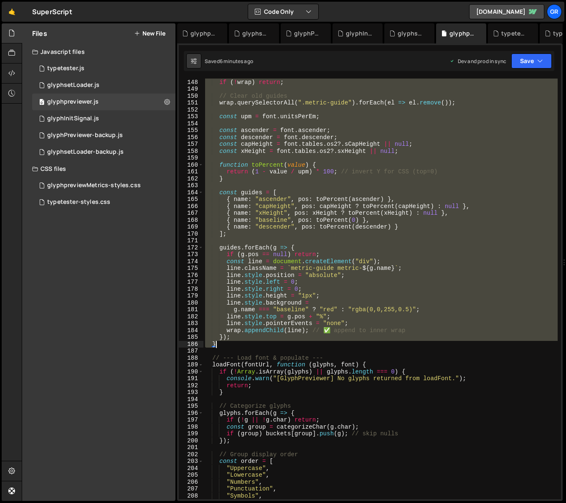
drag, startPoint x: 210, startPoint y: 170, endPoint x: 244, endPoint y: 347, distance: 180.0
click at [244, 347] on div "const wrap = container . querySelector ( ".glyphset-highlight-character-wrap" )…" at bounding box center [380, 289] width 354 height 435
paste textarea
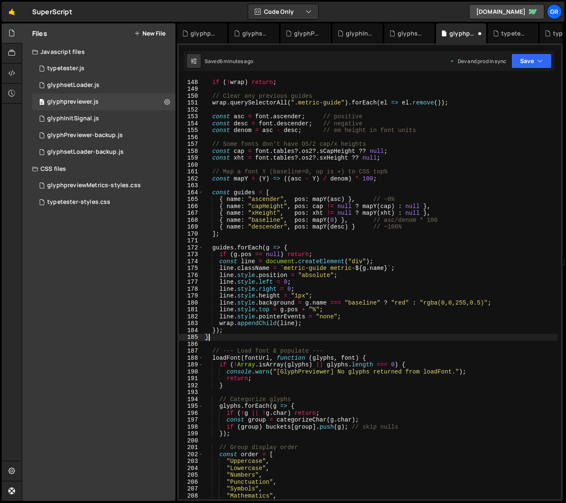
type textarea "}"
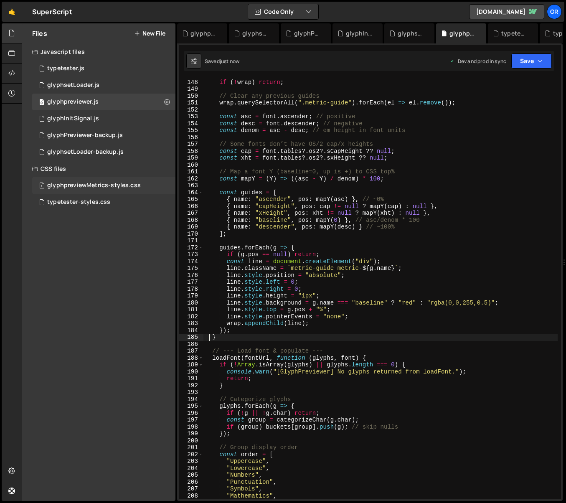
click at [112, 185] on div "glyphpreviewMetrics-styles.css" at bounding box center [94, 186] width 94 height 8
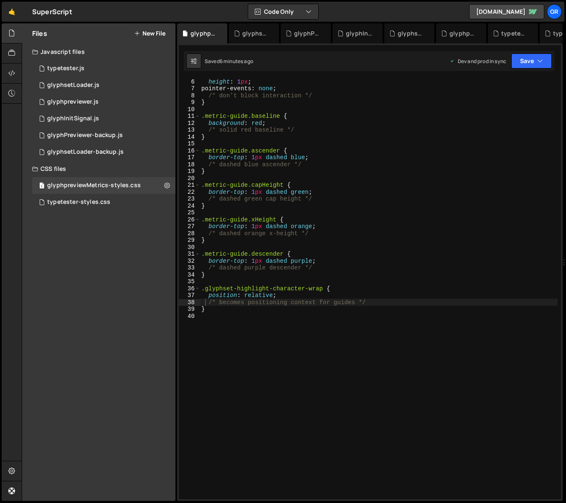
scroll to position [35, 0]
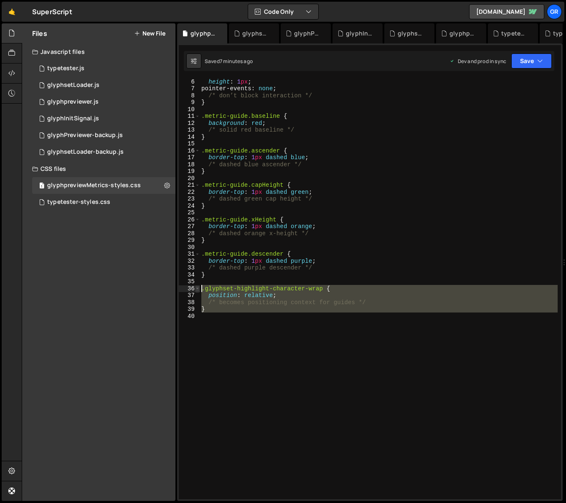
drag, startPoint x: 233, startPoint y: 315, endPoint x: 198, endPoint y: 286, distance: 45.1
click at [198, 286] on div "6 7 8 9 10 11 12 13 14 15 16 17 18 19 20 21 22 23 24 25 26 27 28 29 30 31 32 33…" at bounding box center [370, 289] width 382 height 421
paste textarea "}"
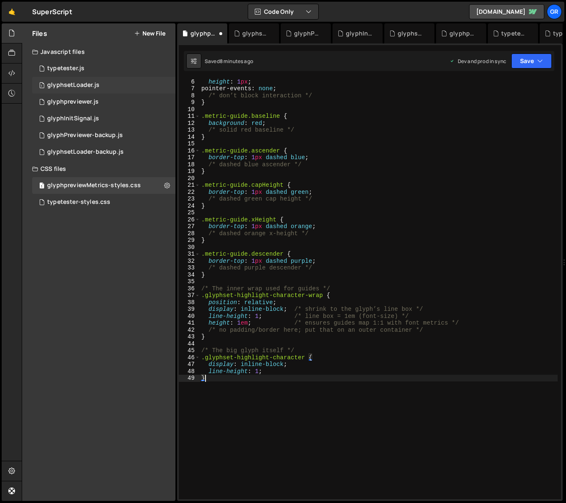
click at [82, 86] on div "glyphsetLoader.js" at bounding box center [73, 85] width 52 height 8
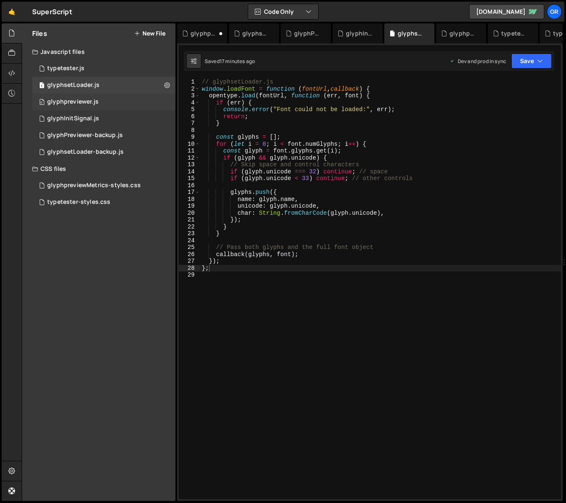
click at [91, 102] on div "glyphpreviewer.js" at bounding box center [72, 102] width 51 height 8
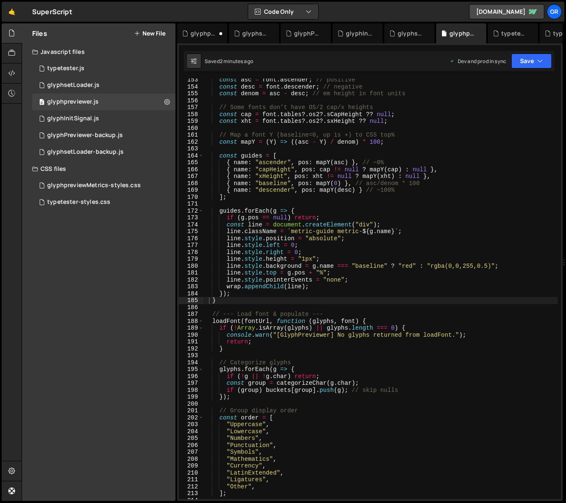
scroll to position [1050, 0]
click at [89, 86] on div "glyphsetLoader.js" at bounding box center [73, 85] width 52 height 8
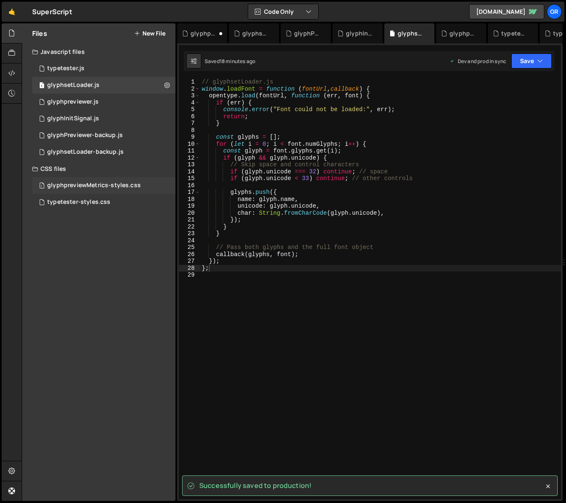
drag, startPoint x: 100, startPoint y: 187, endPoint x: 117, endPoint y: 188, distance: 17.6
click at [100, 187] on div "glyphpreviewMetrics-styles.css" at bounding box center [94, 186] width 94 height 8
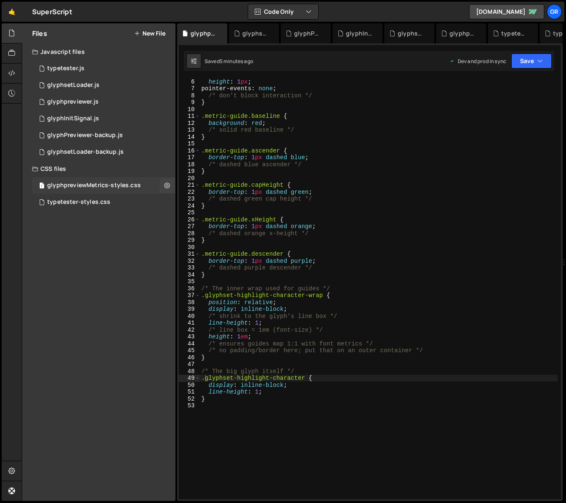
click at [108, 183] on div "glyphpreviewMetrics-styles.css" at bounding box center [94, 186] width 94 height 8
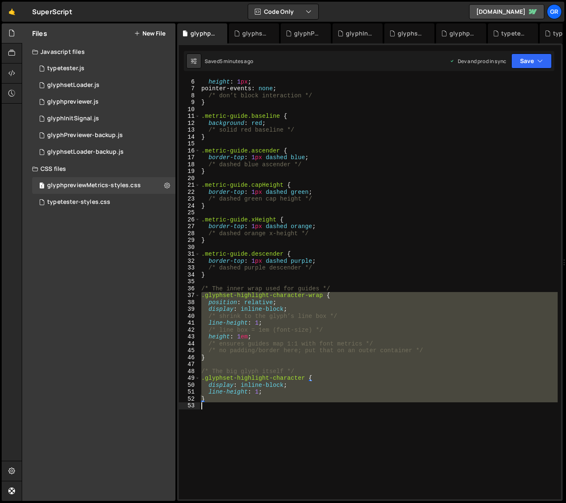
drag, startPoint x: 201, startPoint y: 296, endPoint x: 282, endPoint y: 404, distance: 134.3
click at [282, 404] on div "height : 1 px ; pointer-events : none ; /* don’t block interaction */ } .metric…" at bounding box center [379, 295] width 358 height 435
paste textarea
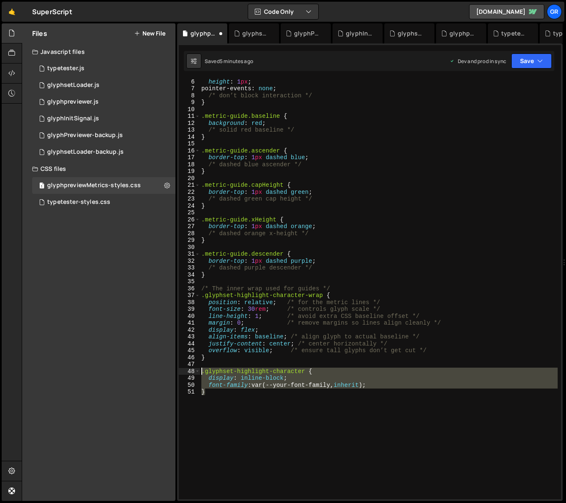
drag, startPoint x: 240, startPoint y: 396, endPoint x: 192, endPoint y: 372, distance: 53.4
click at [192, 372] on div "} 6 7 8 9 10 11 12 13 14 15 16 17 18 19 20 21 22 23 24 25 26 27 28 29 30 31 32 …" at bounding box center [370, 289] width 382 height 421
type textarea ".glyphset-highlight-character { display: inline-block;"
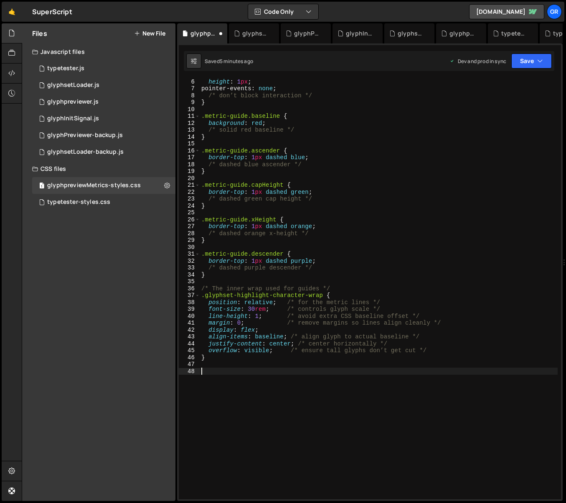
type textarea "/* align glyph to actual baseline */"
